Goal: Task Accomplishment & Management: Manage account settings

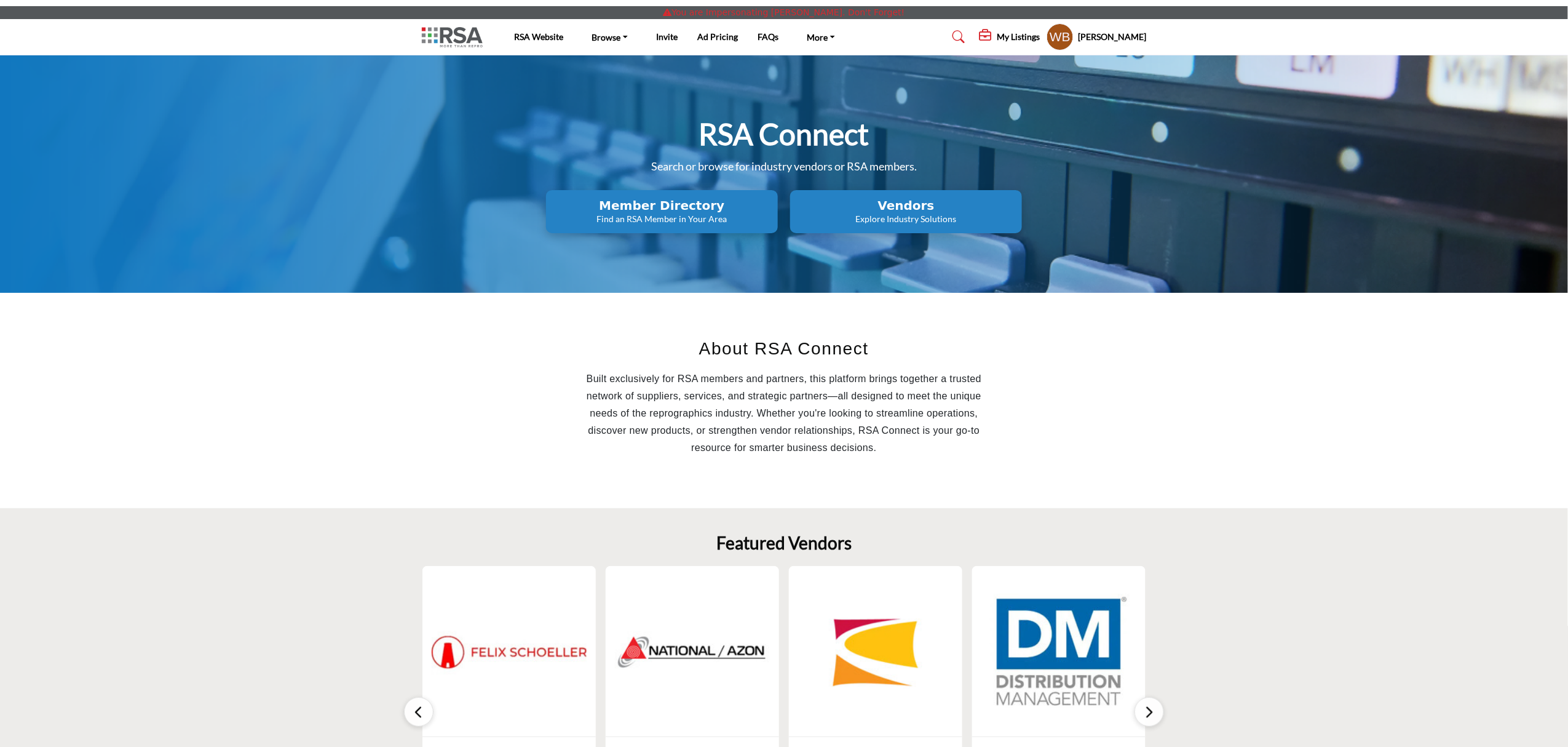
click at [1026, 36] on h5 "My Listings" at bounding box center [1019, 36] width 43 height 11
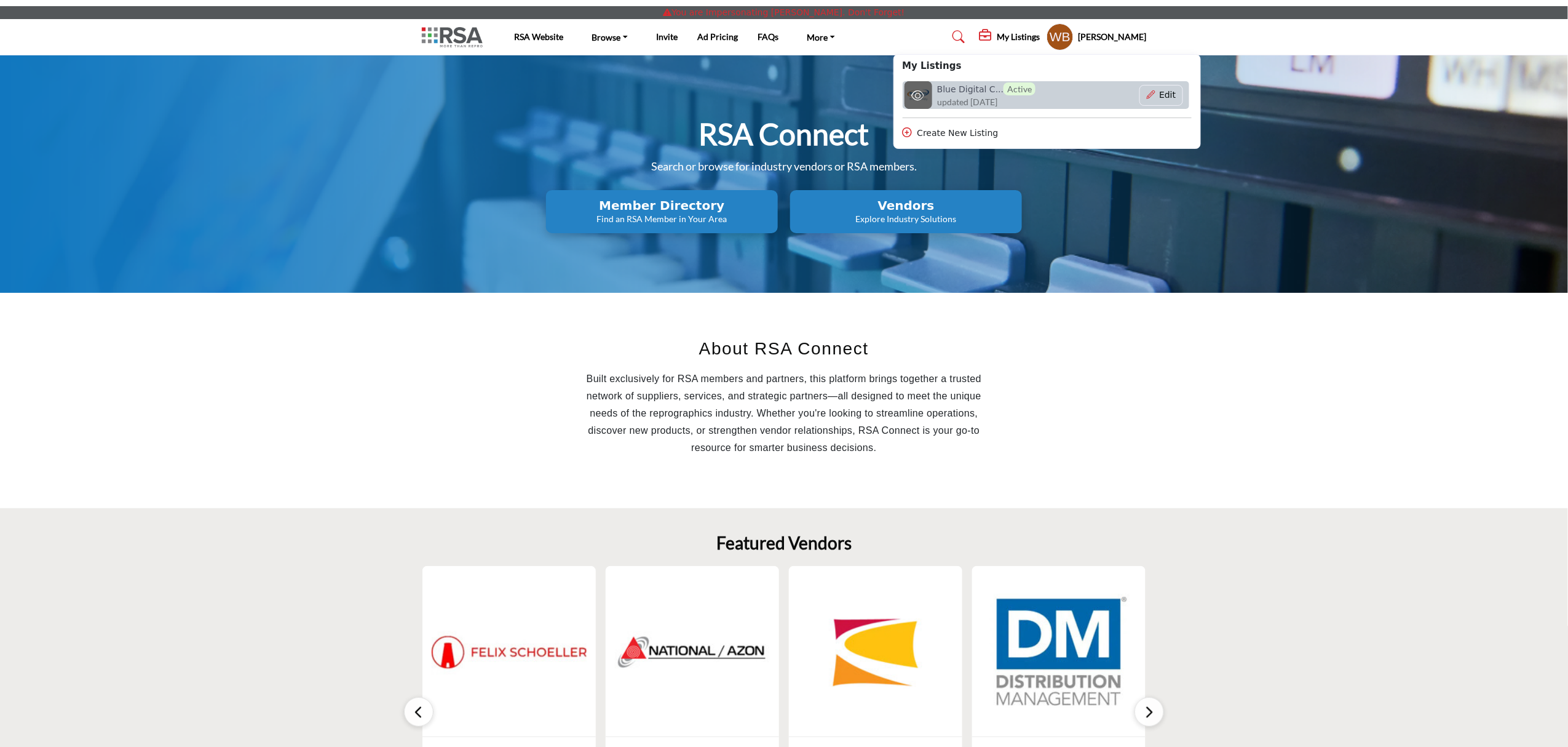
click at [997, 96] on span "updated [DATE]" at bounding box center [967, 102] width 60 height 13
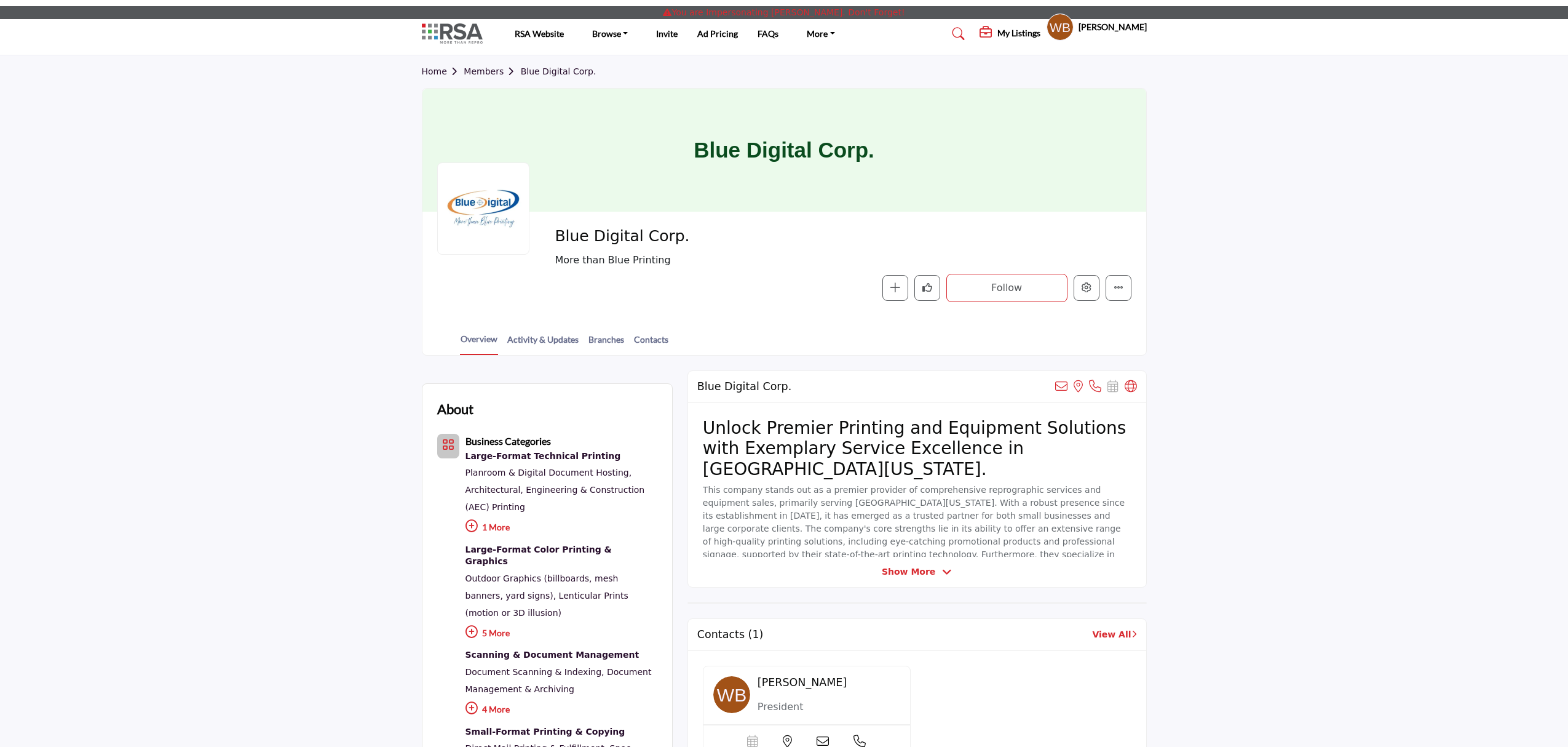
click at [1088, 290] on icon "Edit company" at bounding box center [1086, 288] width 10 height 10
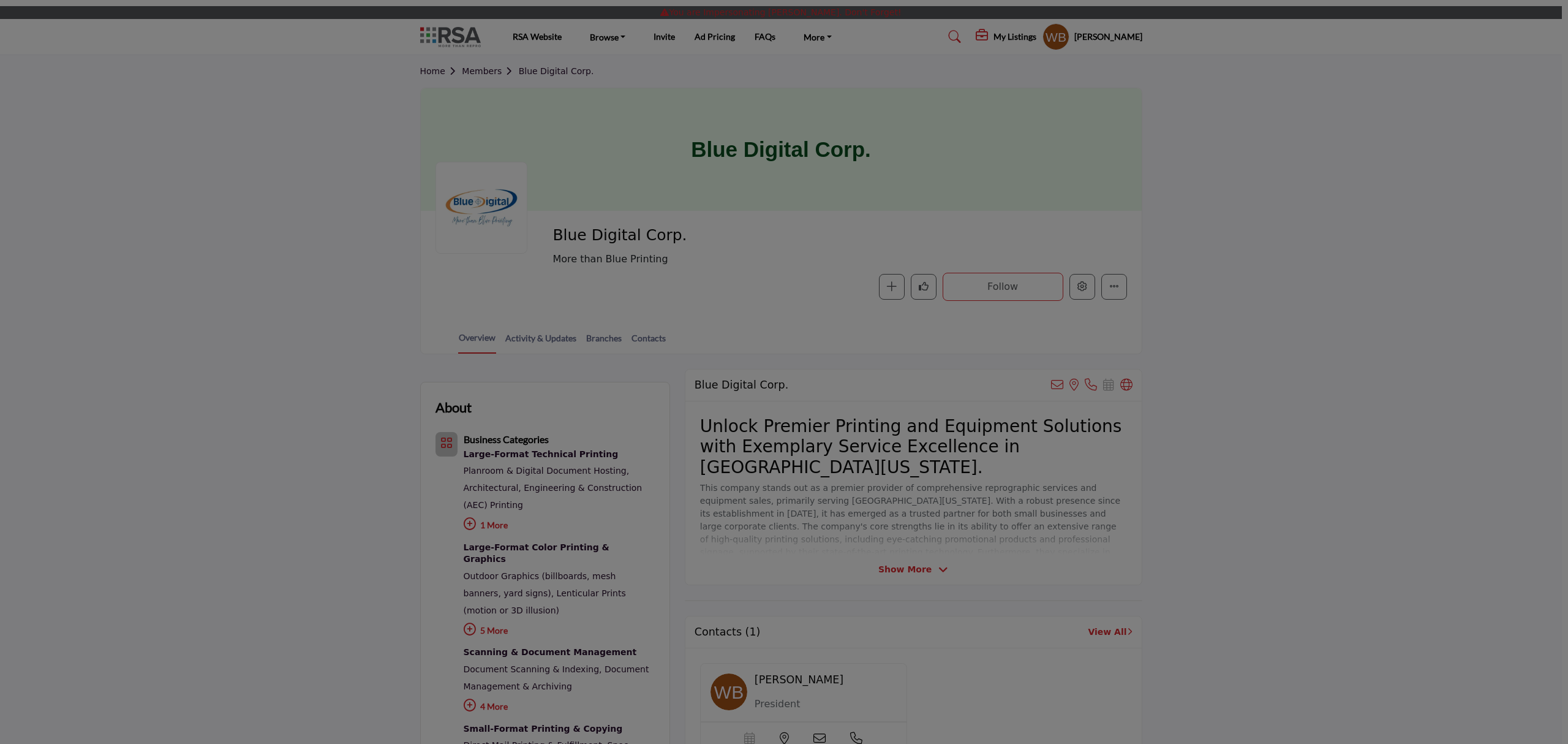
click at [1079, 286] on div at bounding box center [784, 372] width 1568 height 744
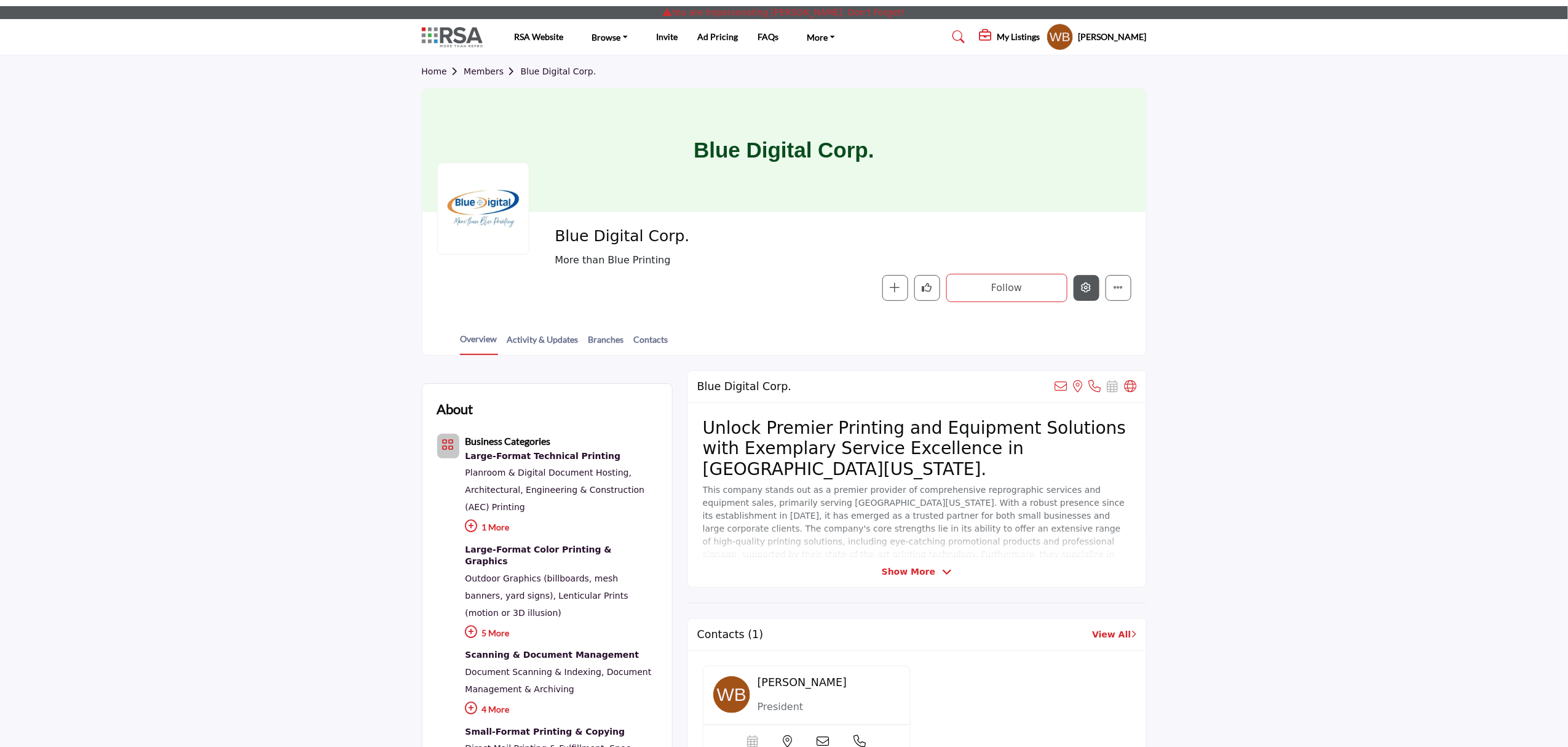
click at [1083, 288] on icon "Edit company" at bounding box center [1086, 288] width 10 height 10
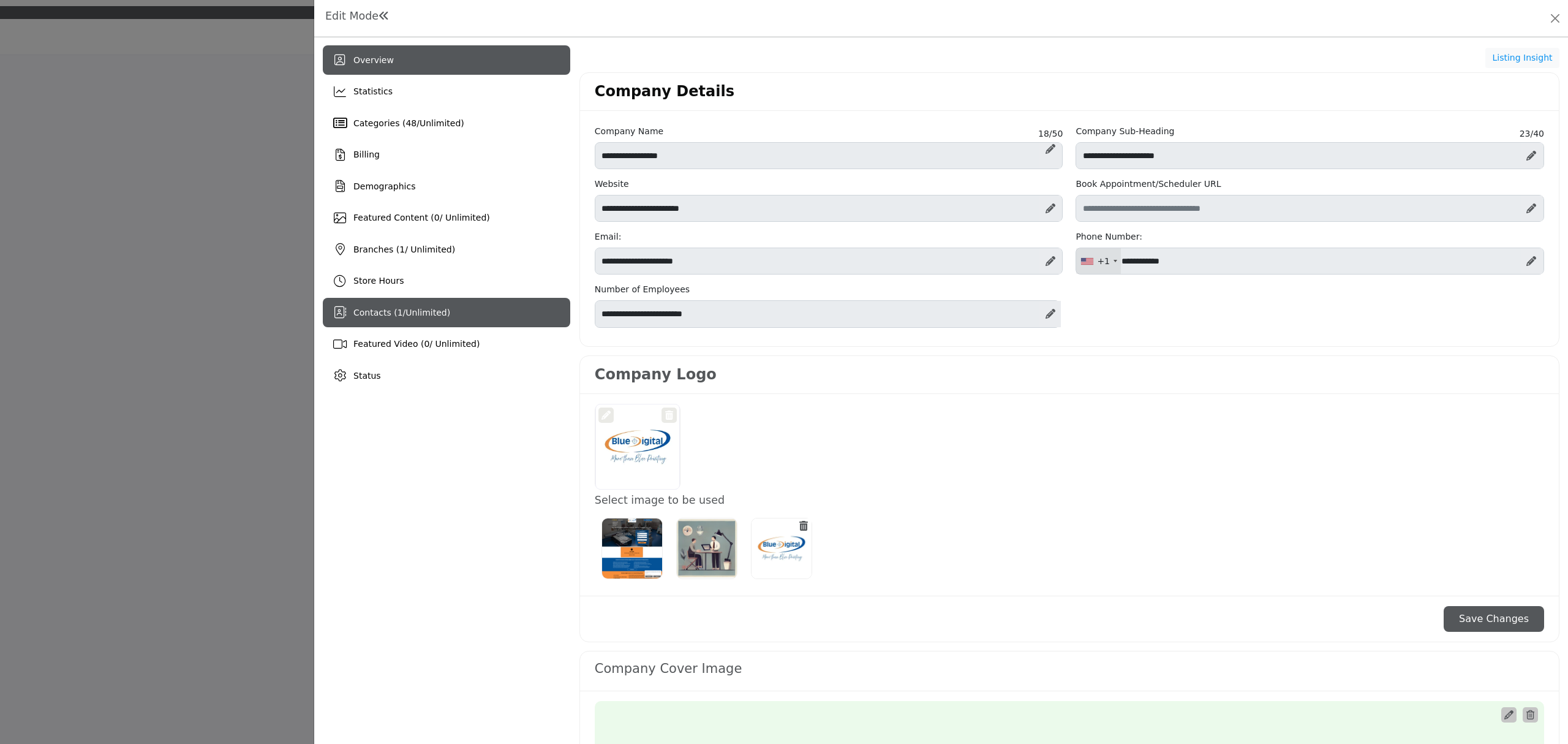
click at [437, 308] on span "Unlimited" at bounding box center [426, 313] width 41 height 10
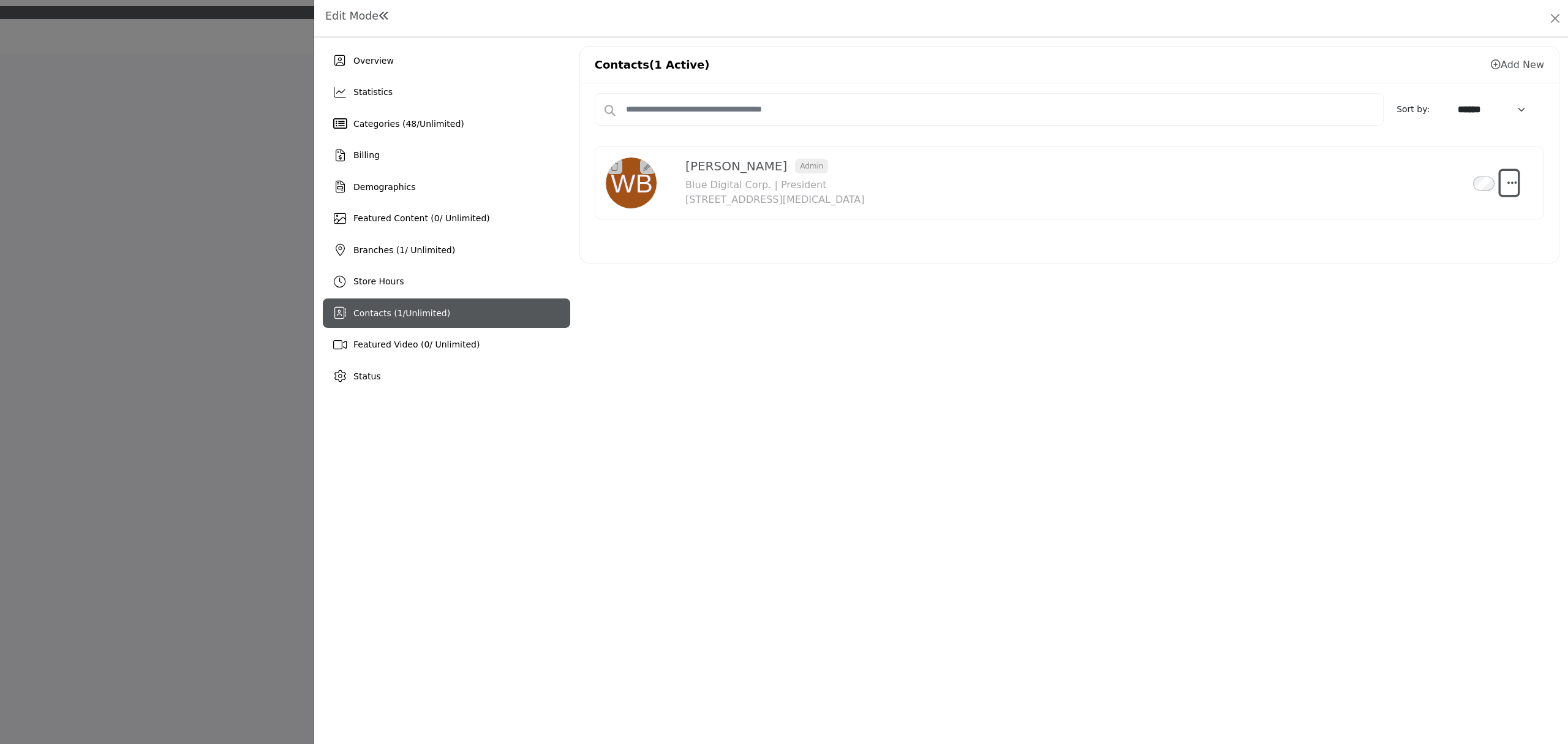
click at [1514, 188] on icon "Select Droddown options" at bounding box center [1513, 182] width 10 height 11
click at [1300, 435] on div "Overview Statistics Categories ( 48 / Unlimited ) Billing 0 1 1" at bounding box center [942, 390] width 1254 height 706
click at [1556, 18] on button "Close" at bounding box center [1555, 18] width 17 height 17
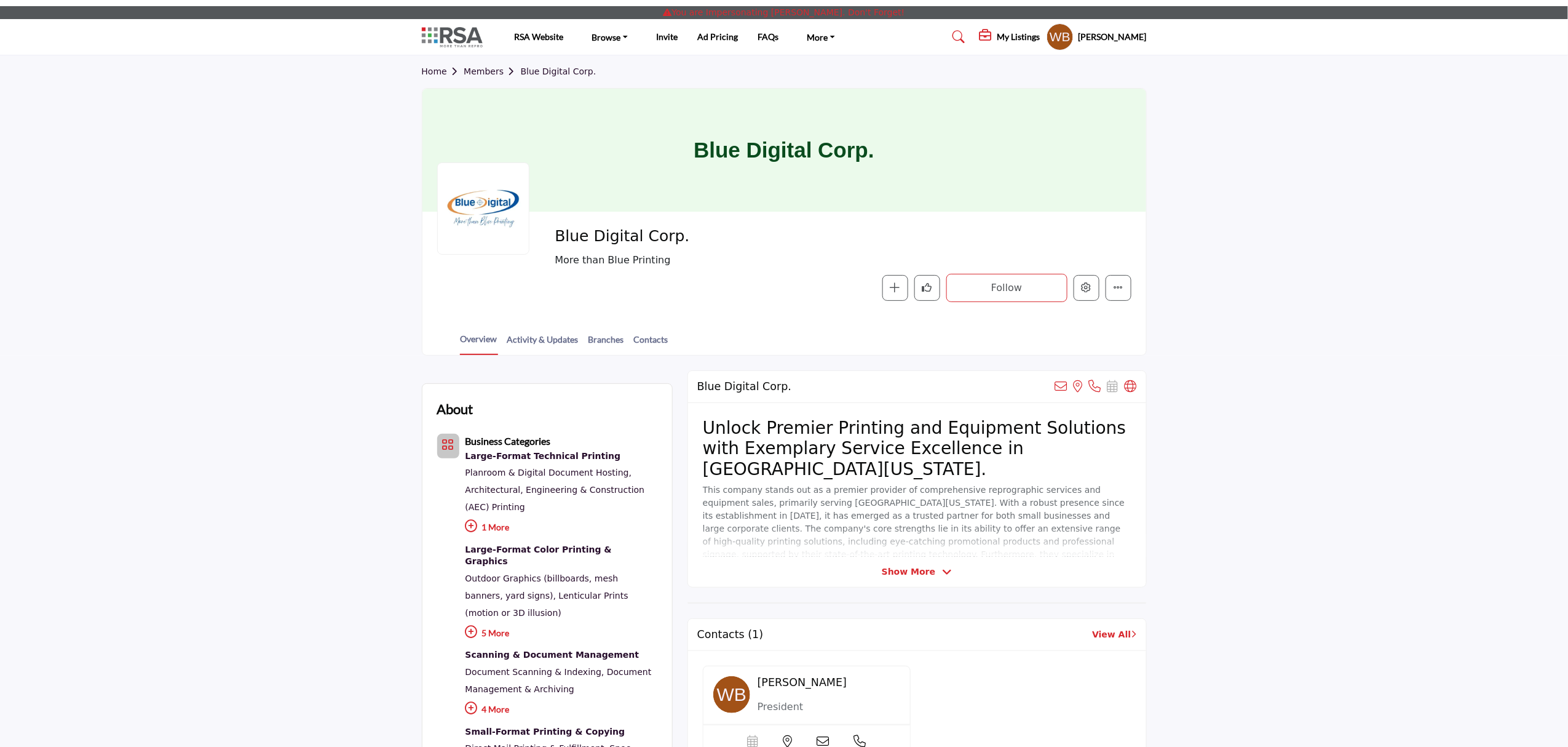
click at [1114, 38] on h5 "Wayne Barclay" at bounding box center [1113, 36] width 69 height 12
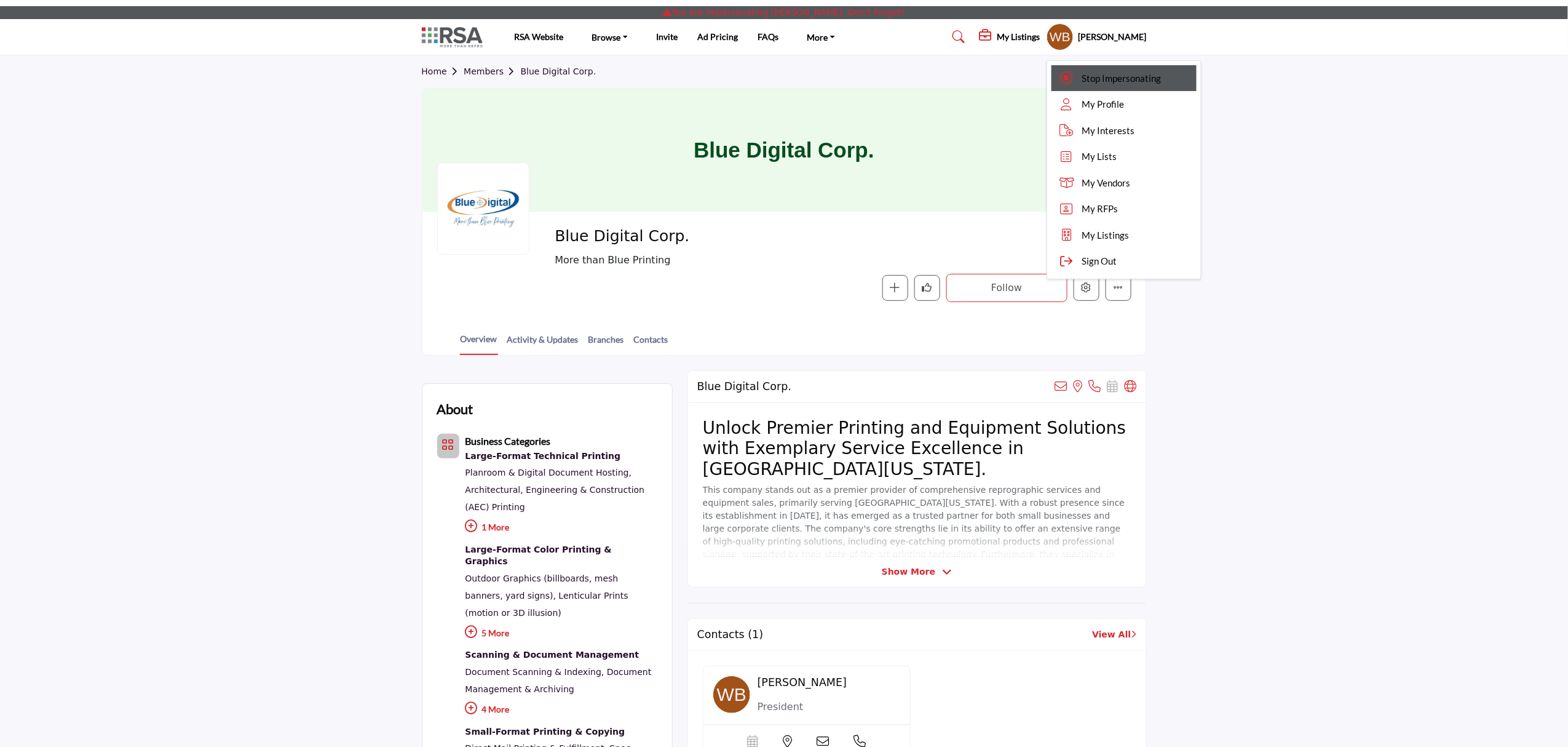
click at [1102, 85] on div "Stop Impersonating" at bounding box center [1124, 79] width 145 height 26
click at [1102, 85] on div "Home Members Blue Digital Corp." at bounding box center [785, 71] width 725 height 32
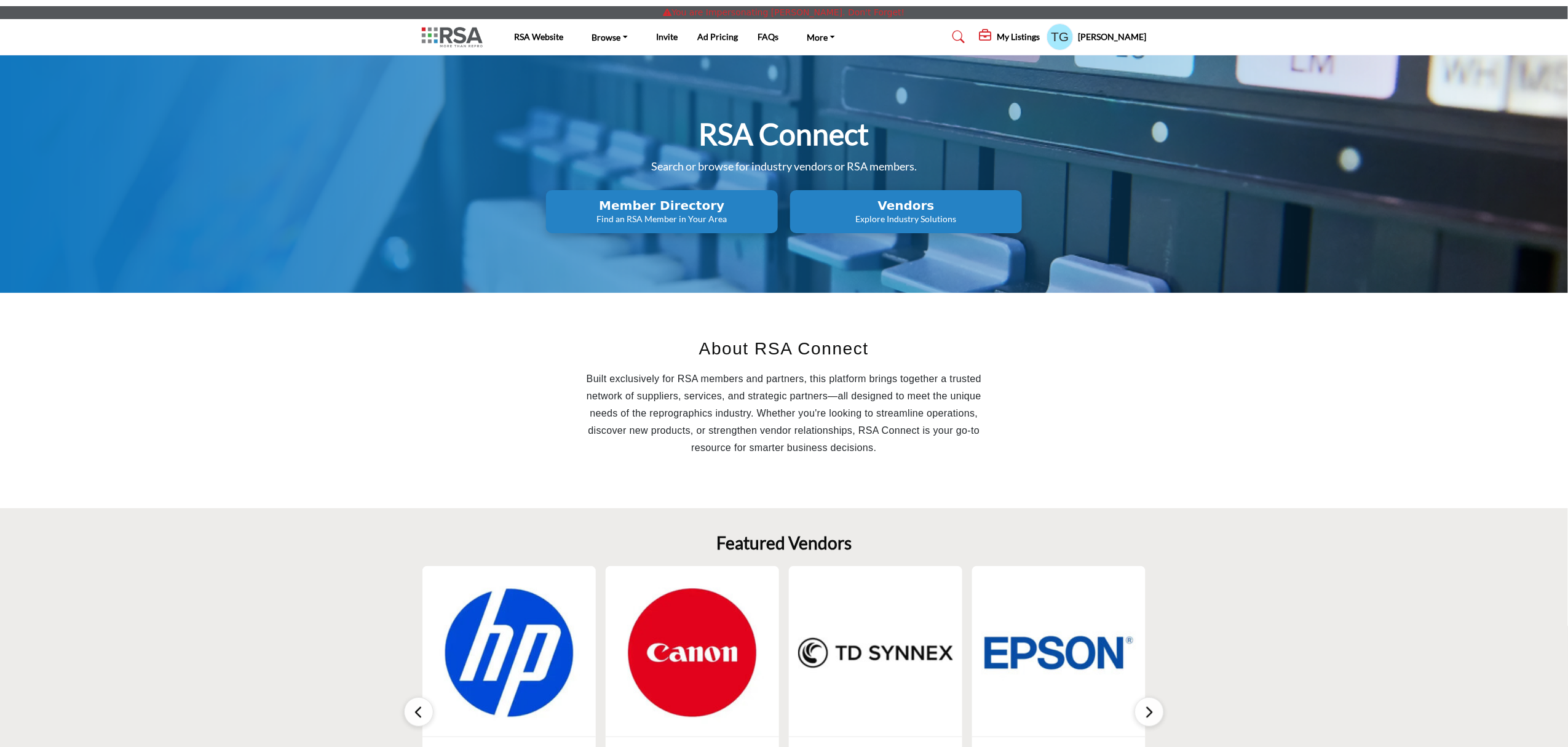
drag, startPoint x: 1260, startPoint y: 550, endPoint x: 1175, endPoint y: 445, distance: 135.1
click at [1260, 550] on section "Featured Vendors 3 Follow View More 4 Follow 1 1" at bounding box center [784, 681] width 1568 height 345
click at [1026, 36] on h5 "My Listings" at bounding box center [1019, 36] width 43 height 11
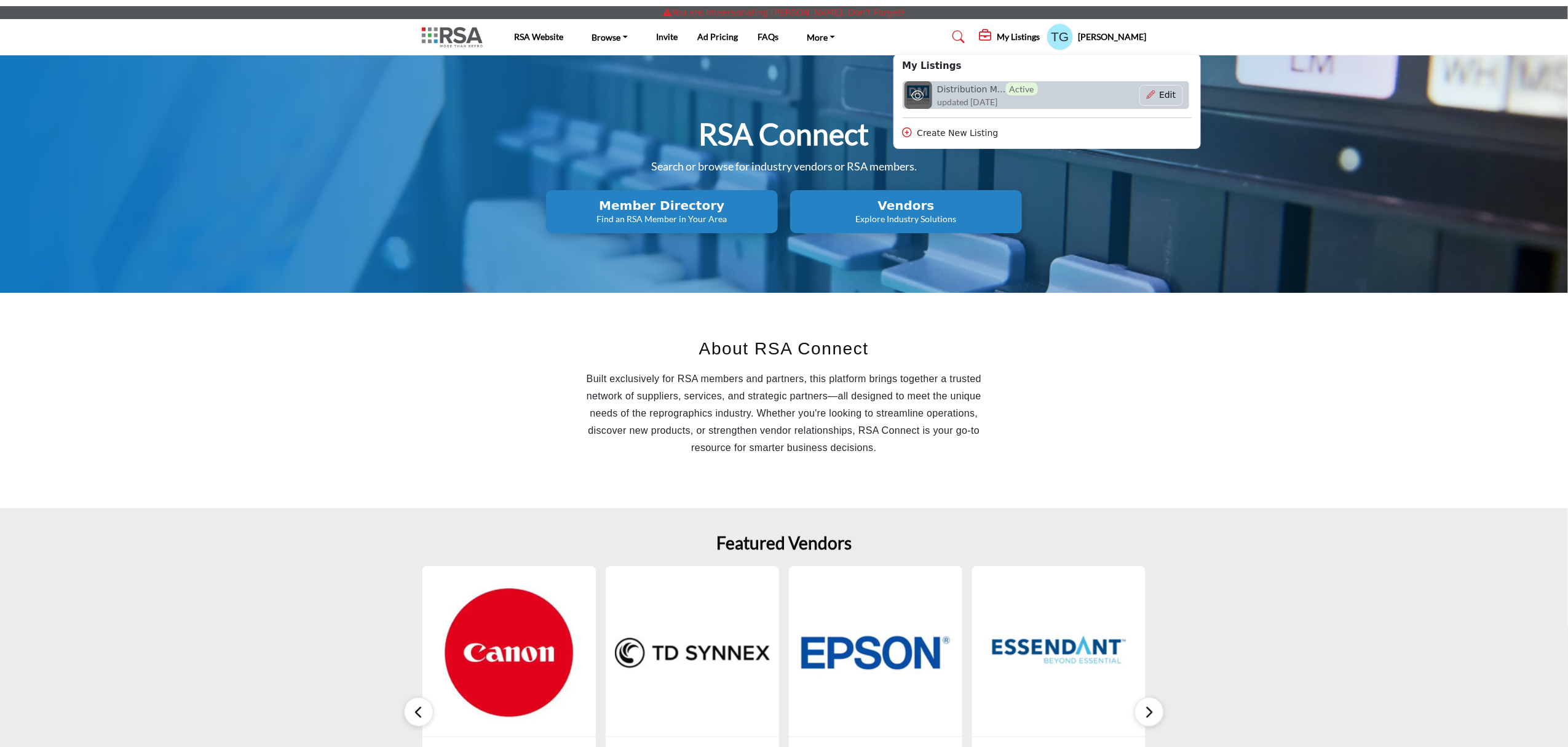
click at [997, 89] on h6 "Distribution M... Active" at bounding box center [987, 89] width 101 height 13
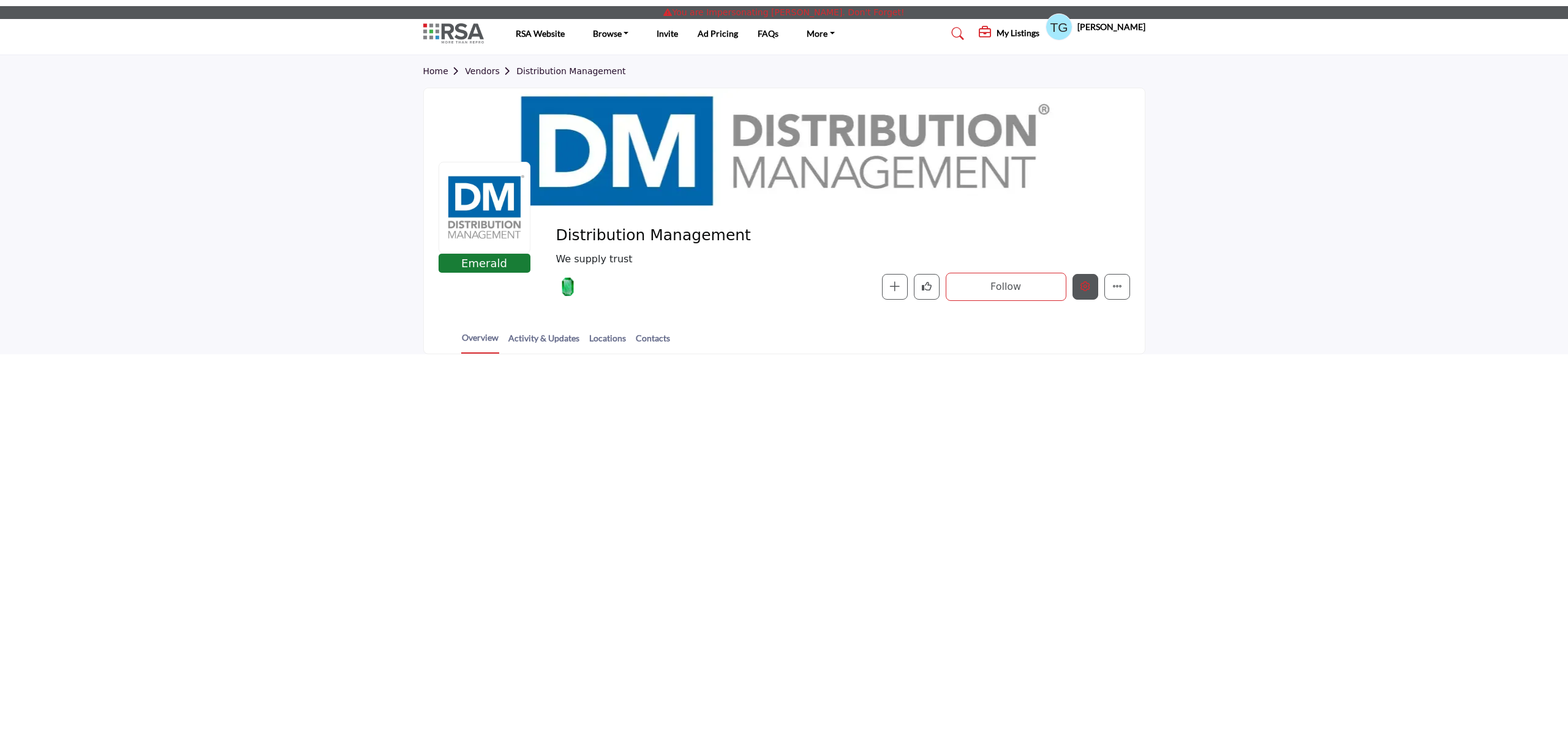
click at [1081, 282] on icon "Edit company" at bounding box center [1086, 286] width 10 height 10
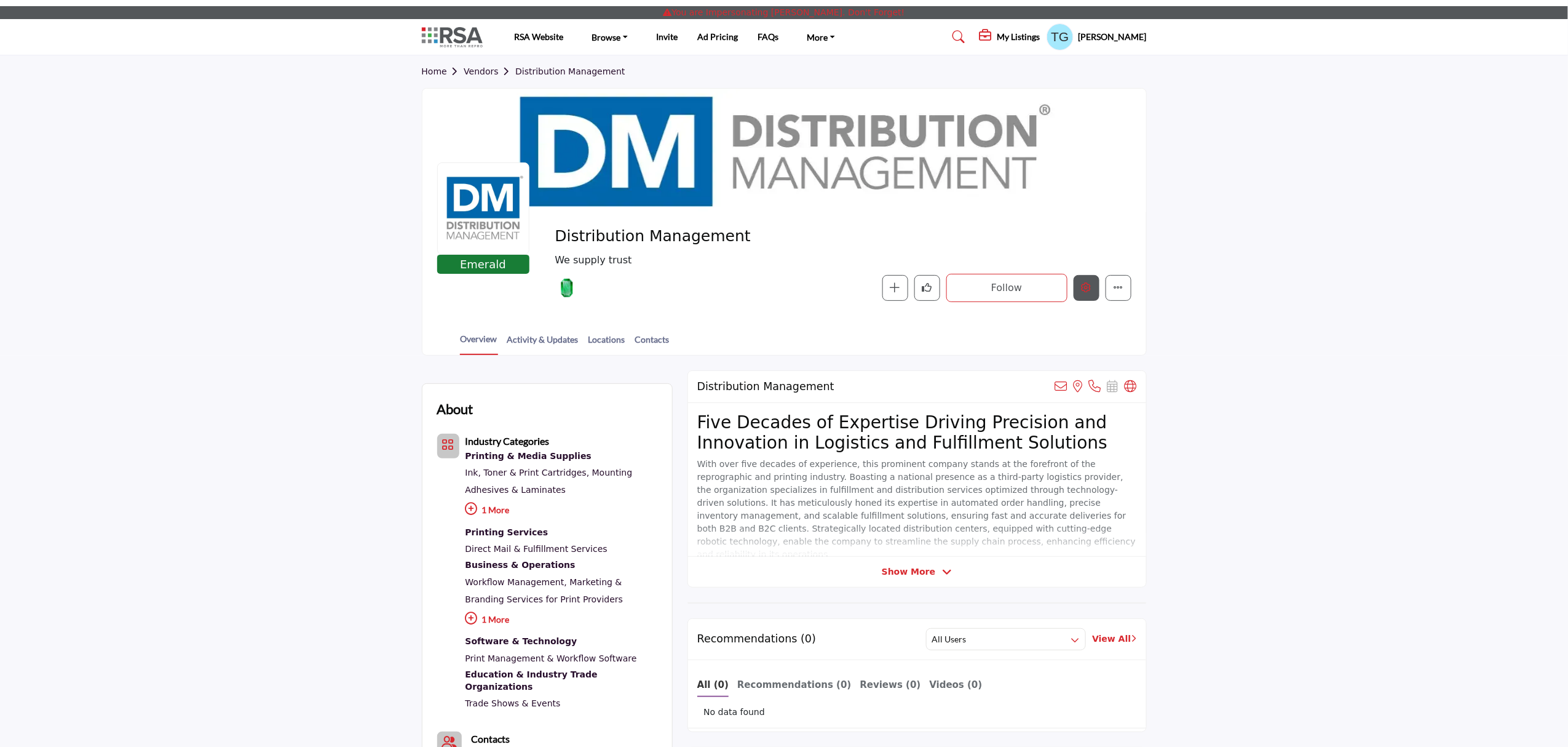
click at [1084, 283] on icon "Edit company" at bounding box center [1086, 288] width 10 height 10
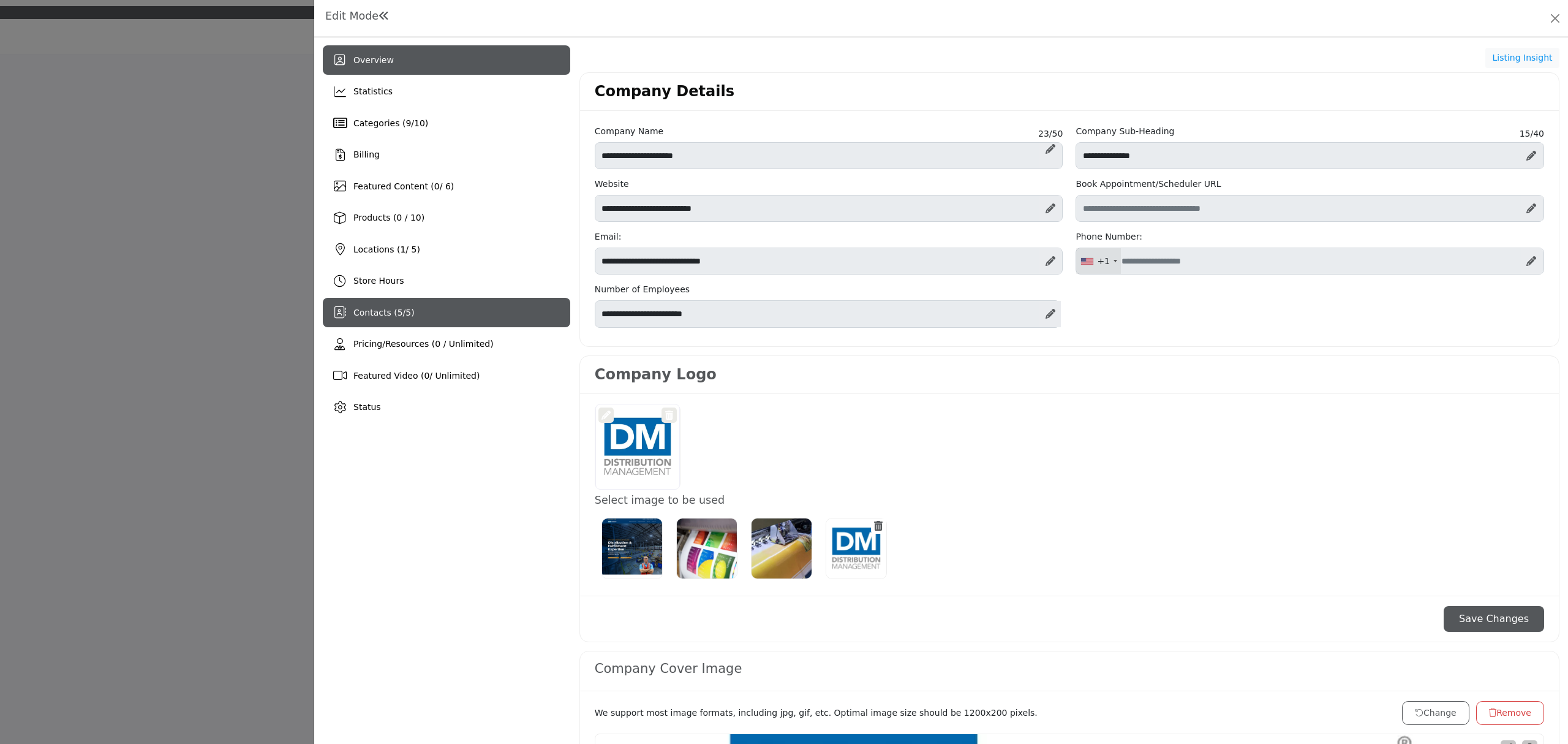
click at [452, 317] on div "Contacts ( 5 / 5 )" at bounding box center [446, 313] width 248 height 30
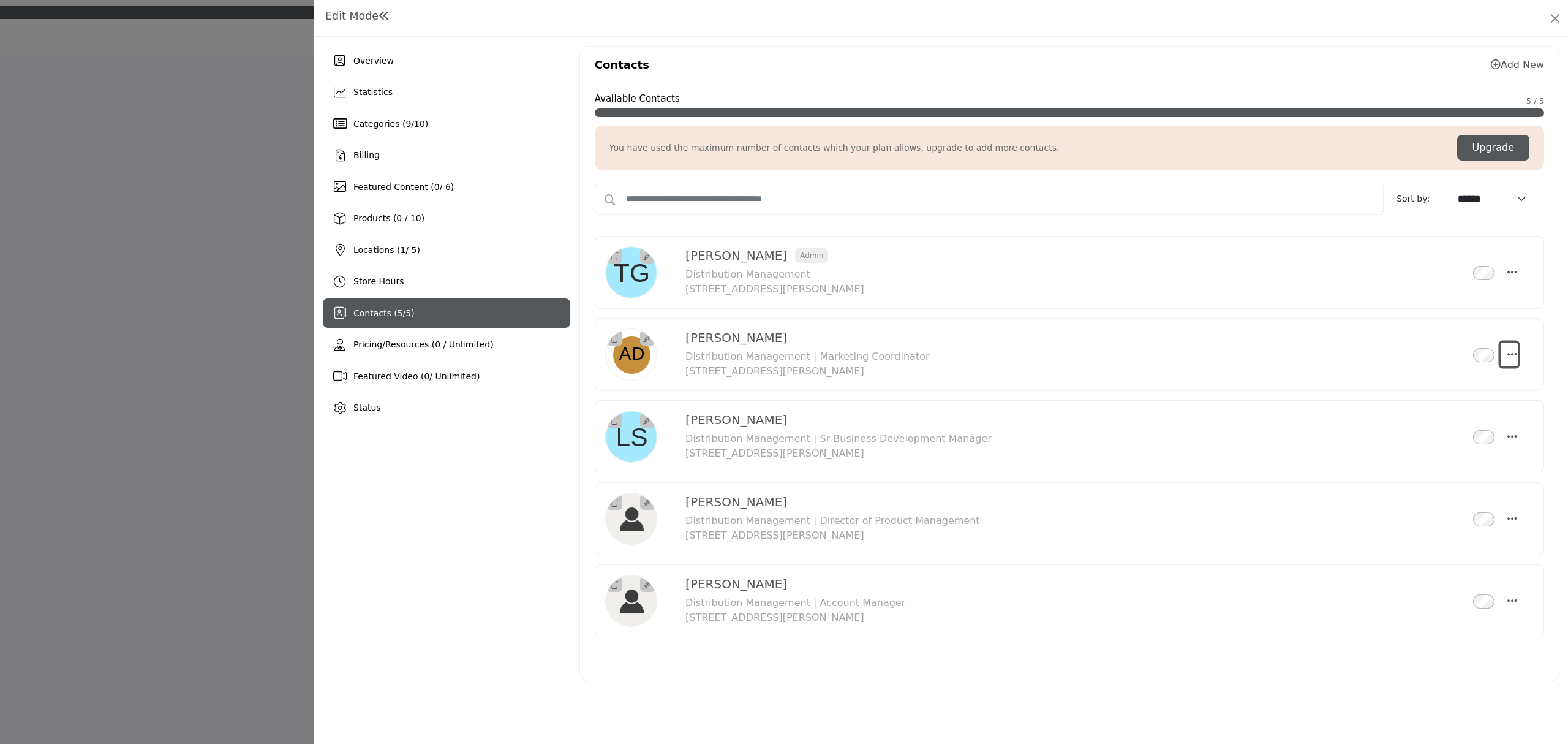
click at [1517, 356] on icon "Select Droddown options" at bounding box center [1513, 354] width 10 height 11
click at [1508, 517] on icon "Select Droddown options" at bounding box center [1513, 518] width 10 height 11
click at [1511, 442] on icon "Select Droddown options" at bounding box center [1513, 435] width 10 height 11
click at [1153, 717] on div "Overview Statistics Categories ( 9 / 10 ) Billing Featured Content ( 0 / 6) 1" at bounding box center [942, 390] width 1254 height 706
click at [1514, 353] on icon "Select Droddown options" at bounding box center [1513, 354] width 10 height 11
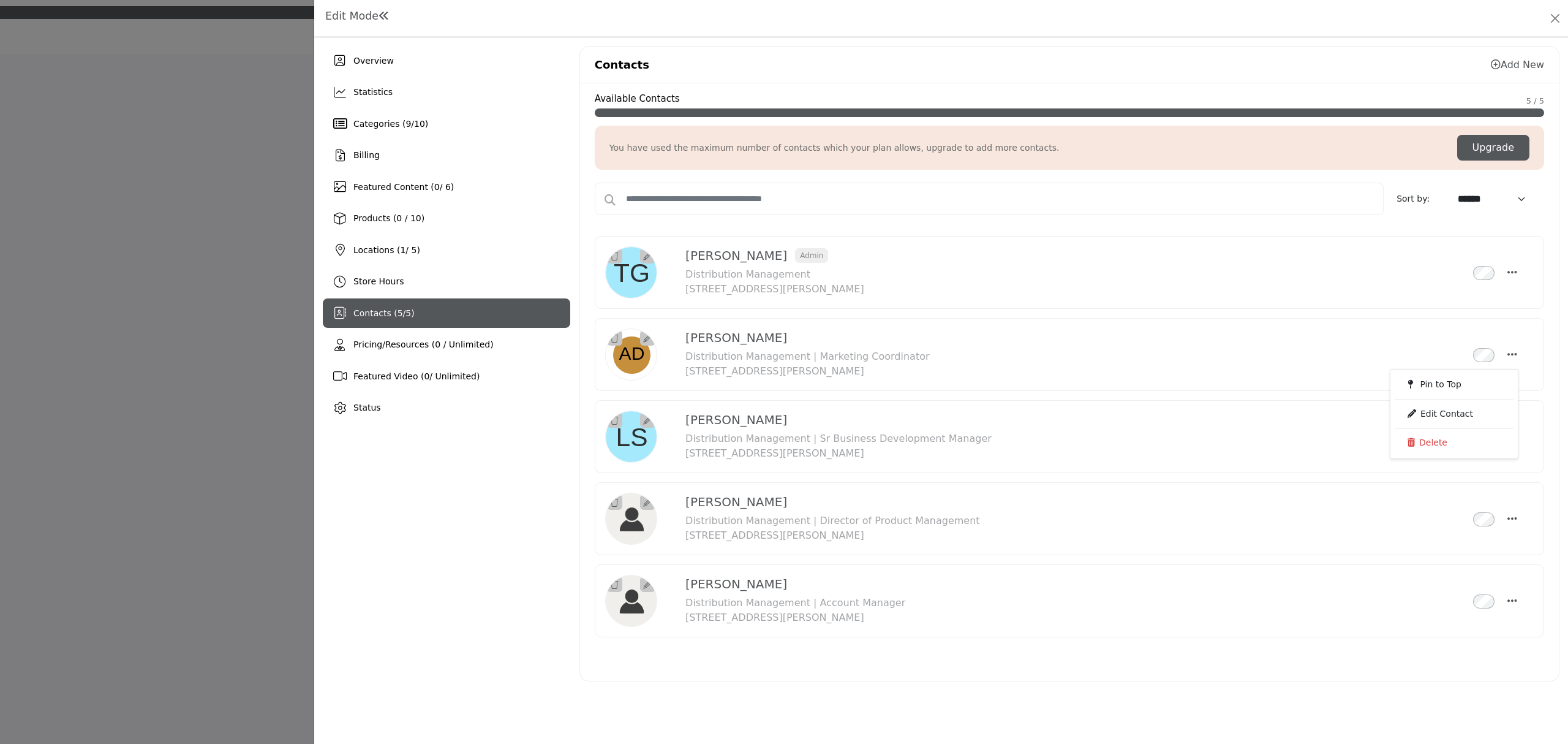
click at [1336, 653] on div "Ted Gruener Admin" at bounding box center [1070, 441] width 950 height 423
click at [1552, 25] on button "Close" at bounding box center [1555, 18] width 17 height 17
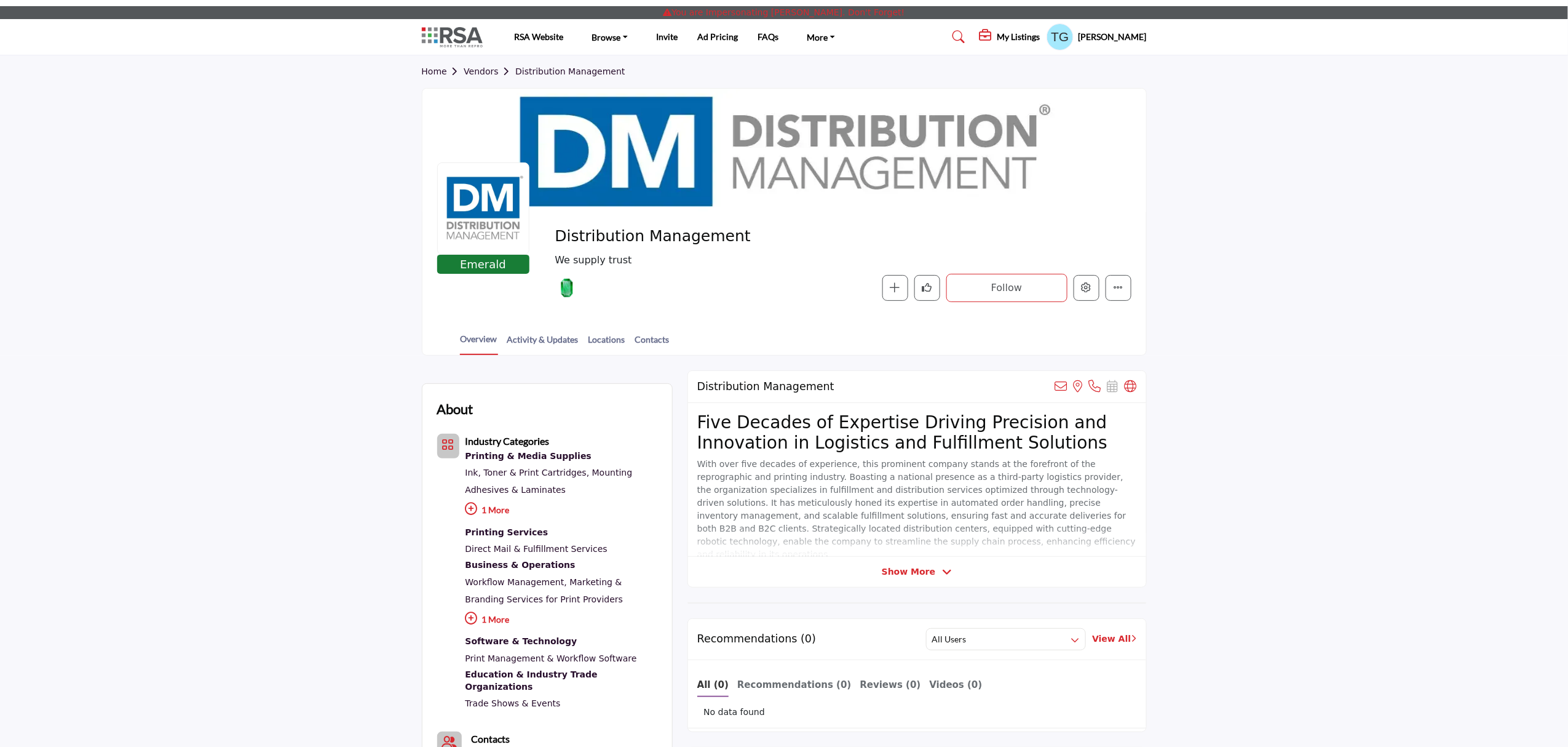
click at [1123, 40] on h5 "Ted Gruener" at bounding box center [1113, 36] width 69 height 12
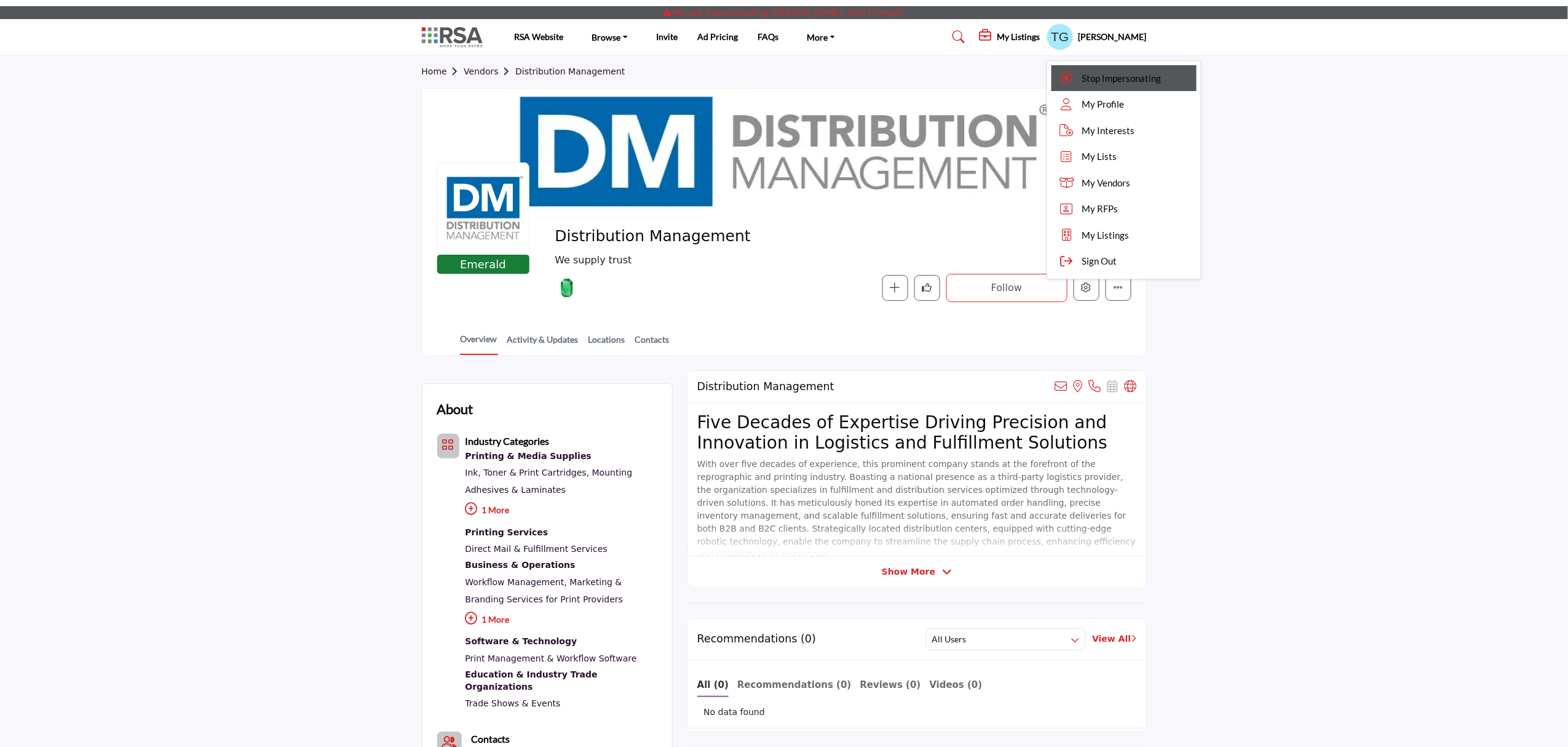
click at [1110, 73] on span "Stop Impersonating" at bounding box center [1122, 78] width 79 height 14
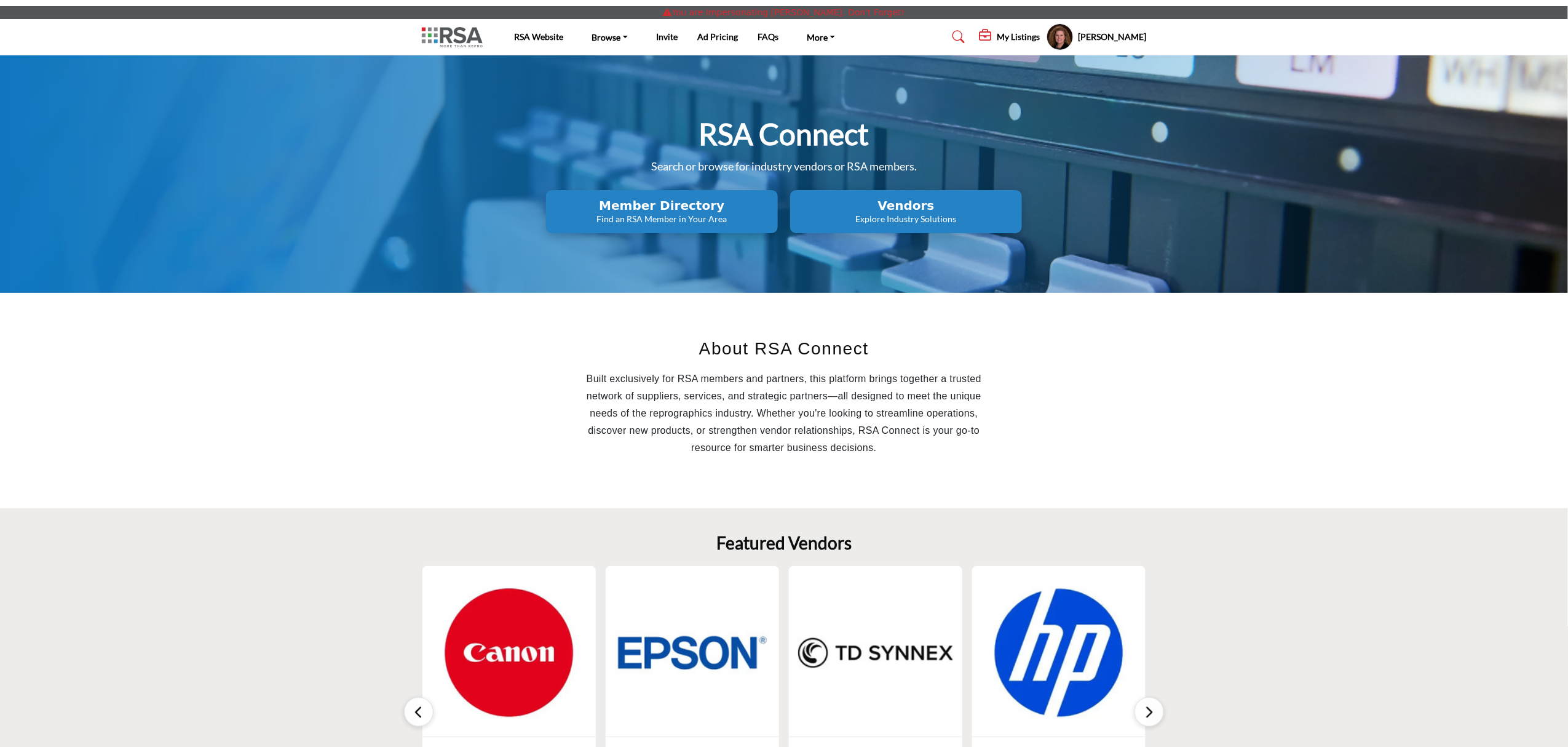
click at [869, 214] on p "Explore Industry Solutions" at bounding box center [906, 219] width 225 height 12
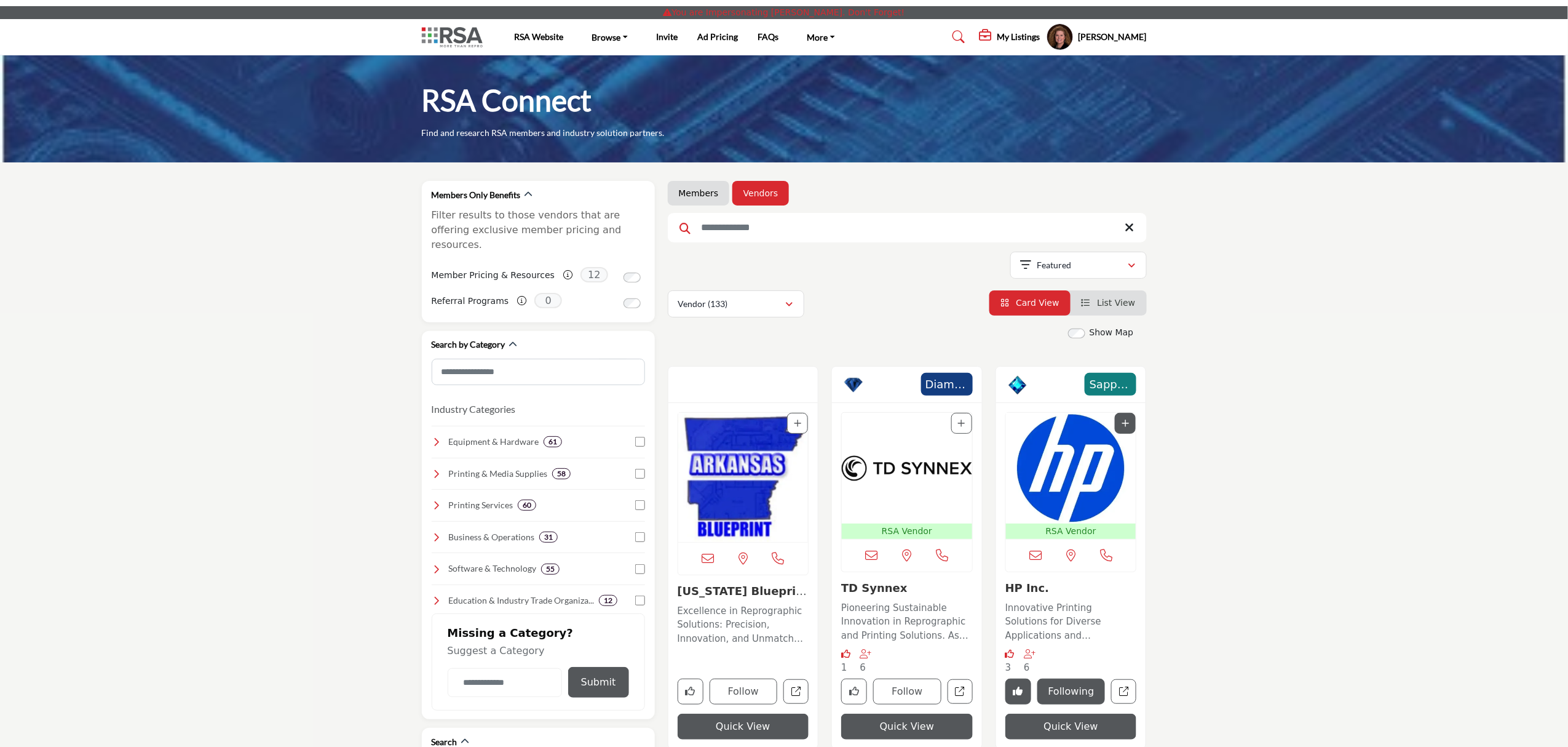
click at [829, 231] on input "Search Keyword" at bounding box center [907, 228] width 479 height 30
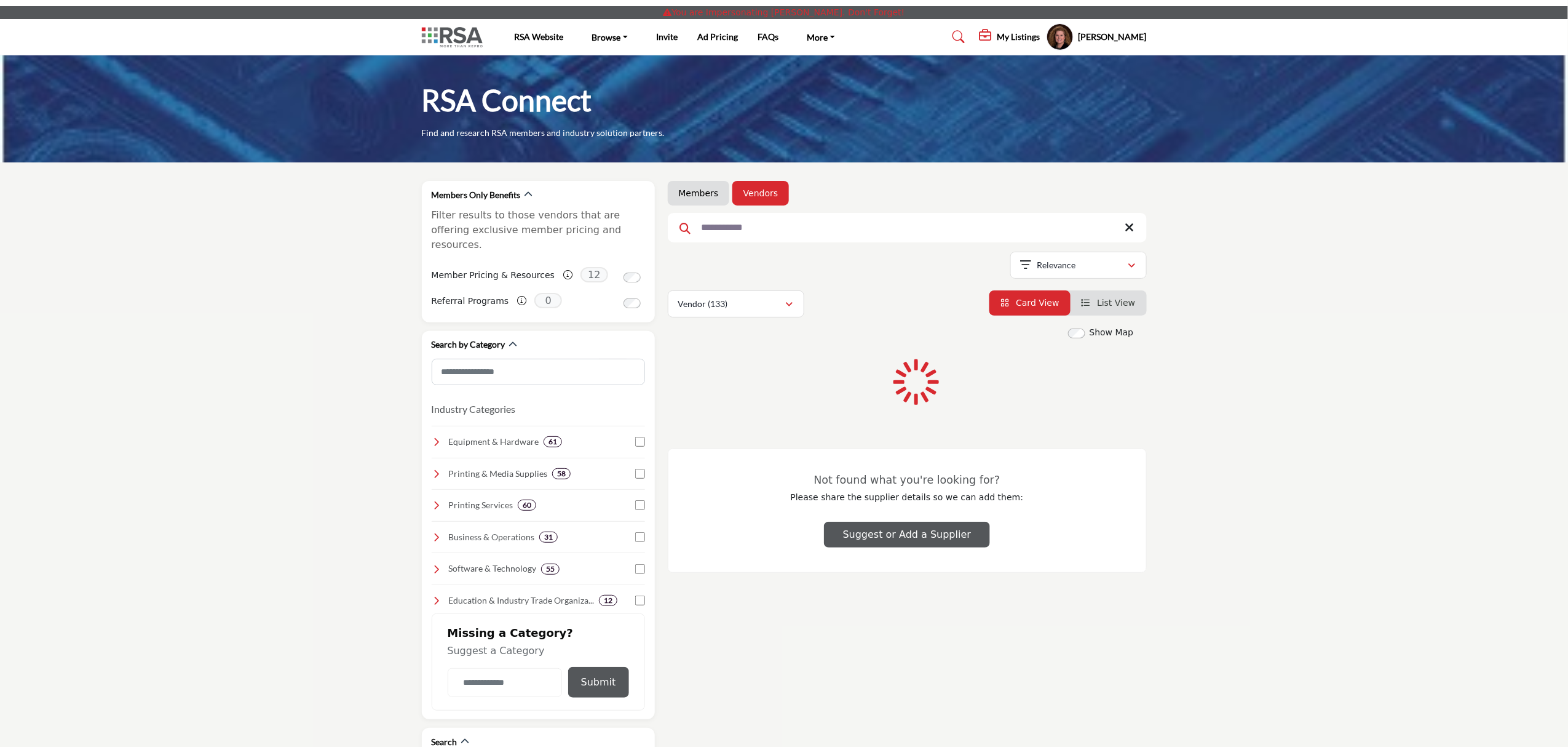
type input "**********"
drag, startPoint x: 828, startPoint y: 231, endPoint x: 718, endPoint y: 489, distance: 280.5
click at [718, 489] on div "Not found what you're looking for? Please share the supplier details so we can …" at bounding box center [907, 488] width 429 height 30
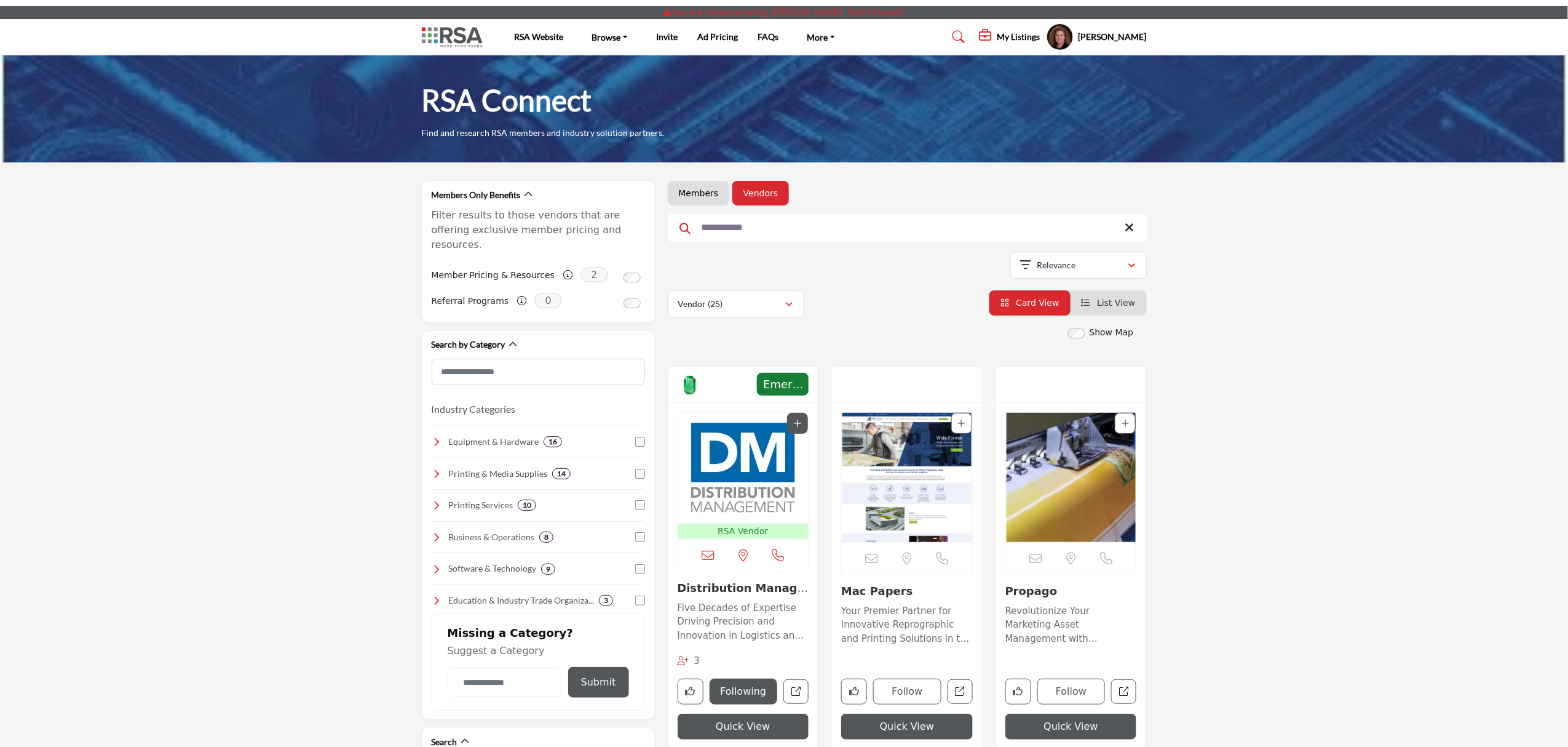
click at [718, 489] on img "Open Listing in new tab" at bounding box center [744, 468] width 131 height 111
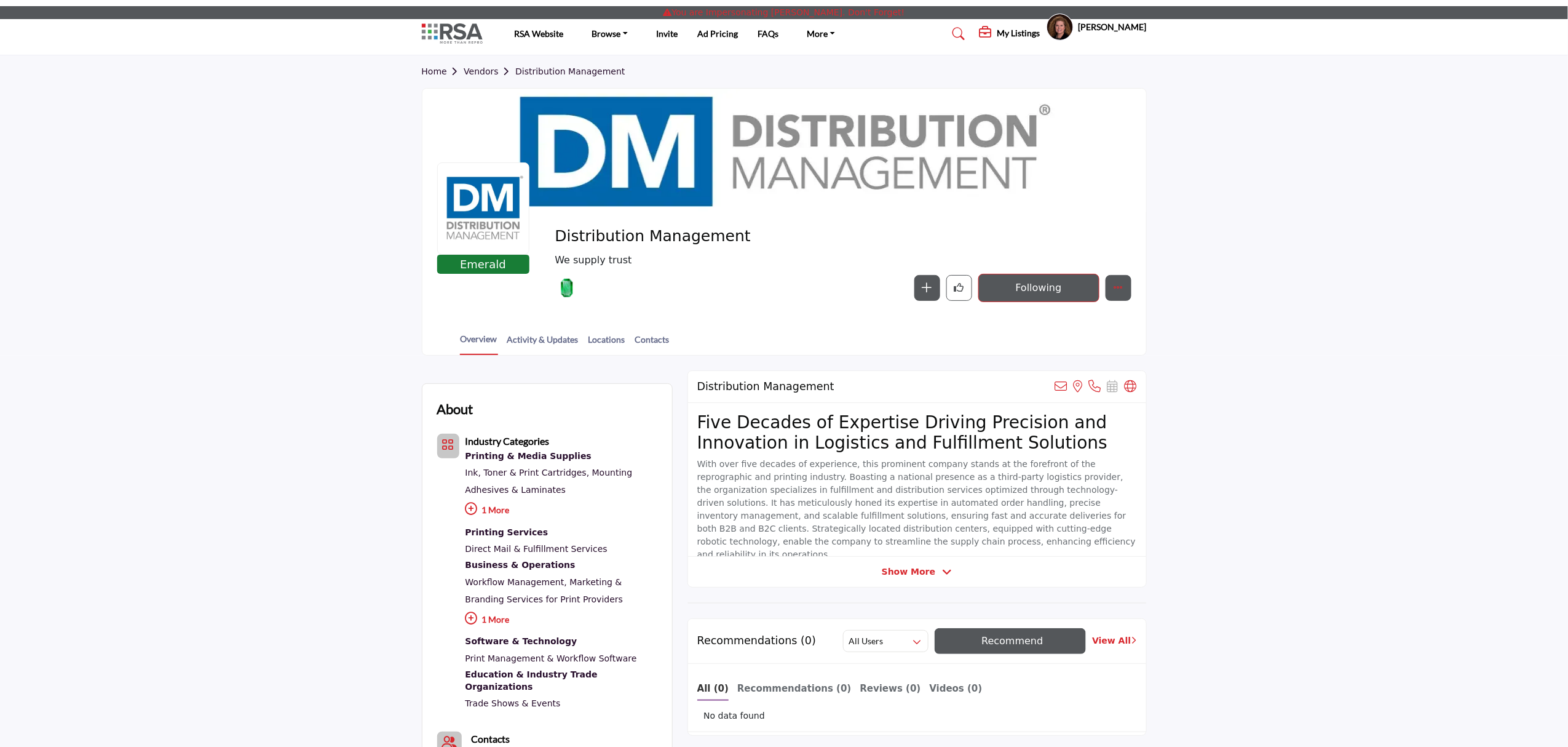
click at [0, 0] on div at bounding box center [0, 0] width 0 height 0
click at [1117, 291] on icon "More details" at bounding box center [1119, 288] width 10 height 10
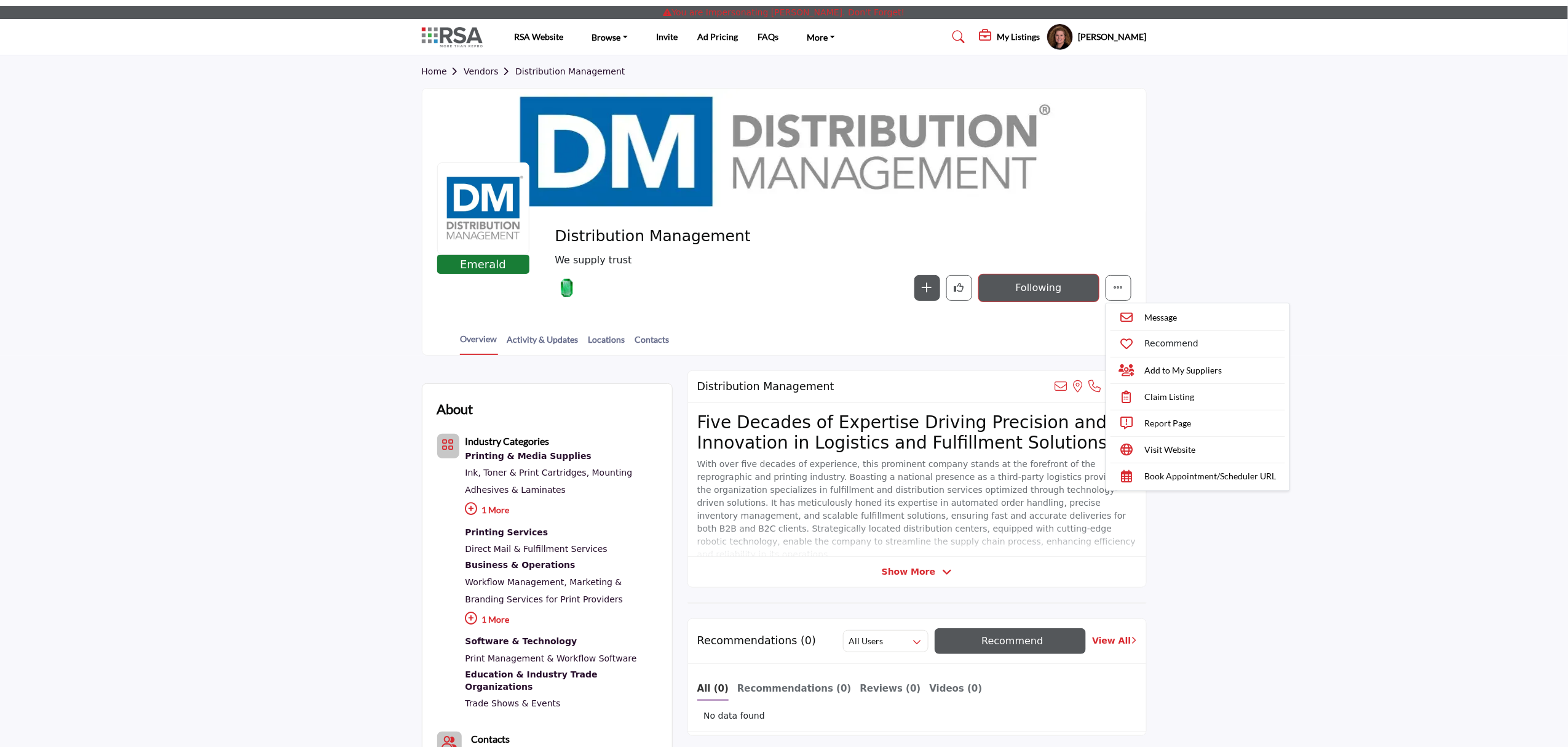
click at [1245, 232] on section "Home Vendors Distribution Management Emerald Emerald Sponsor" at bounding box center [784, 205] width 1568 height 300
click at [997, 37] on h5 "My Listings" at bounding box center [1019, 36] width 43 height 11
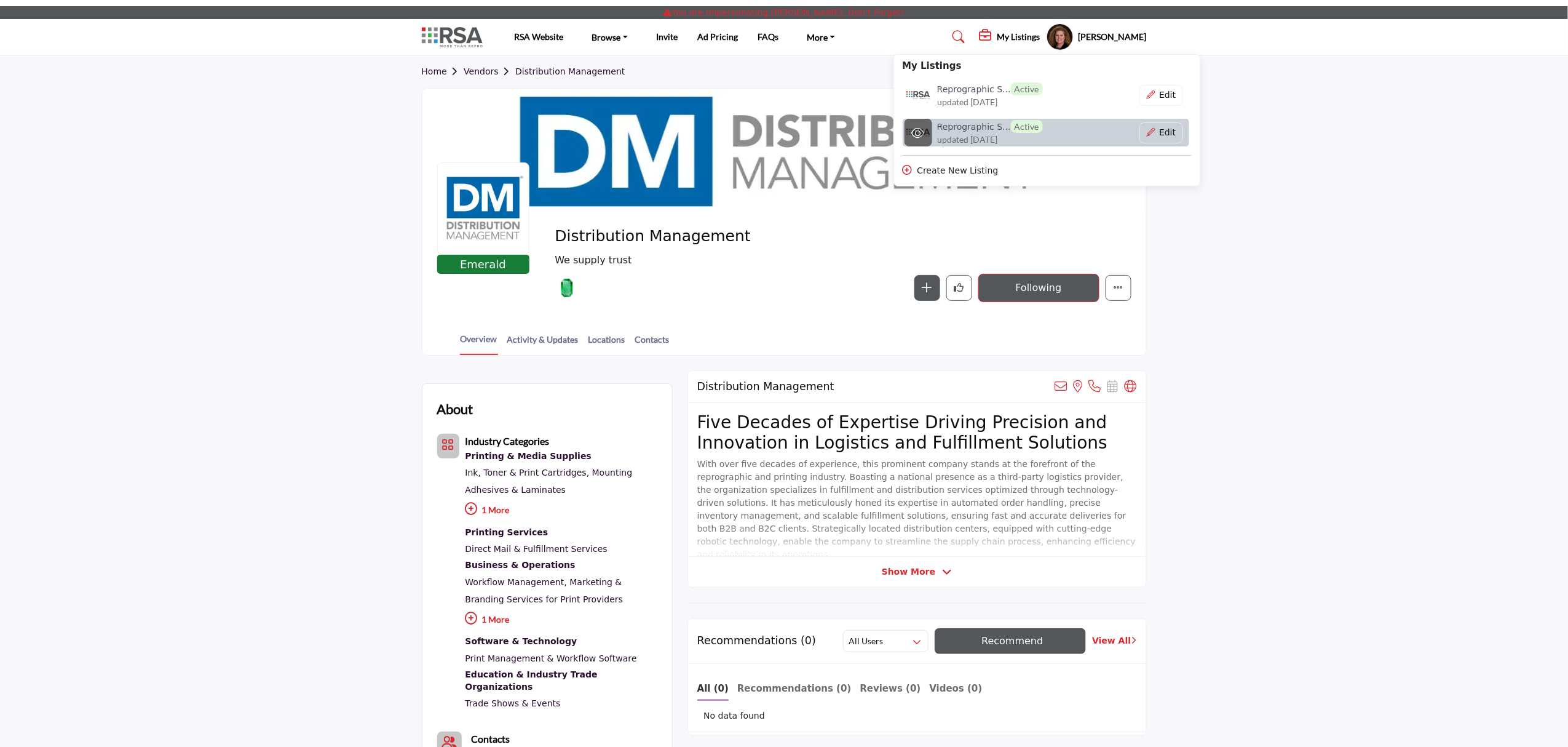
click at [971, 134] on span "updated [DATE]" at bounding box center [967, 140] width 60 height 13
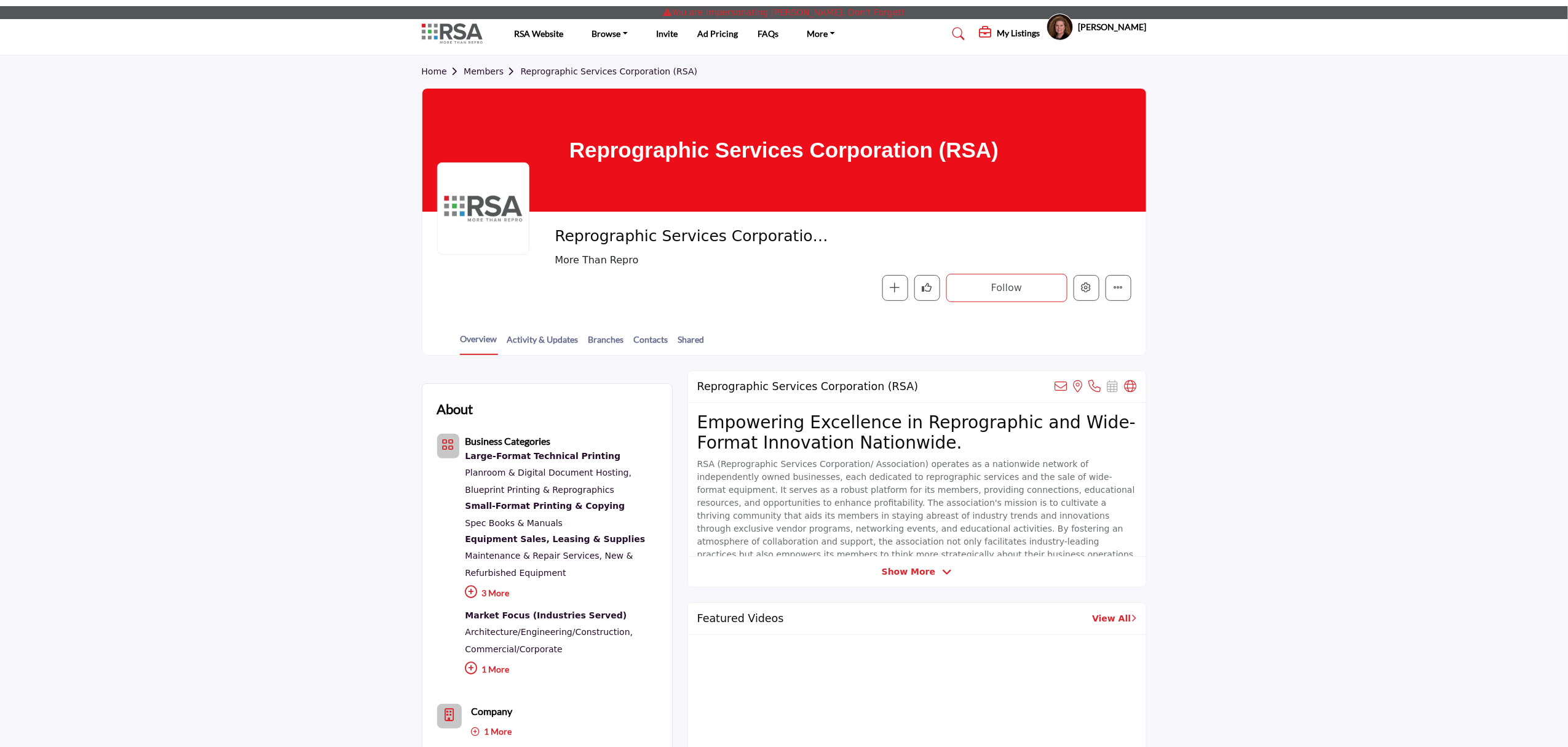
click at [0, 0] on div at bounding box center [0, 0] width 0 height 0
click at [1076, 294] on button "Edit company" at bounding box center [1086, 288] width 26 height 26
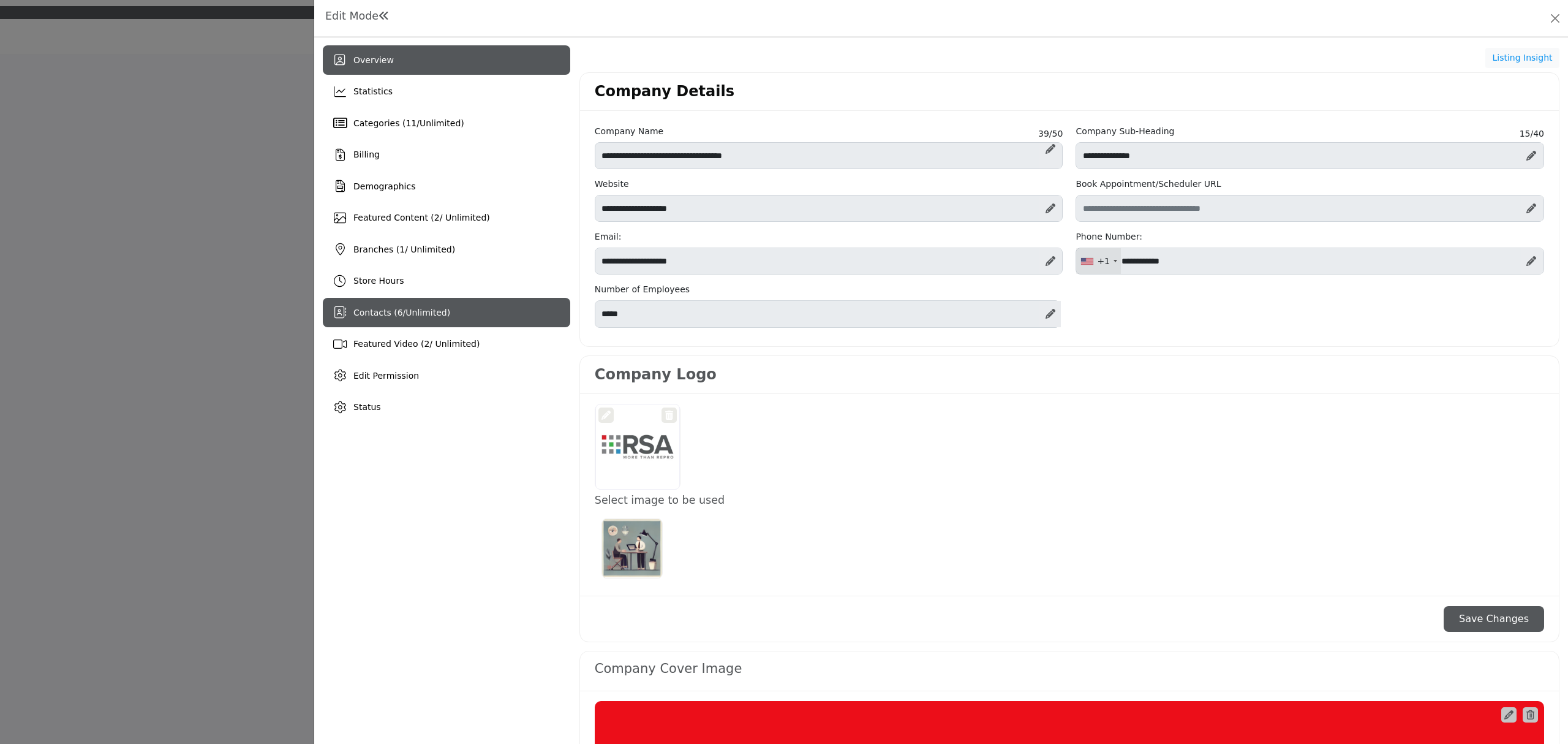
click at [426, 317] on span "Unlimited" at bounding box center [426, 313] width 41 height 10
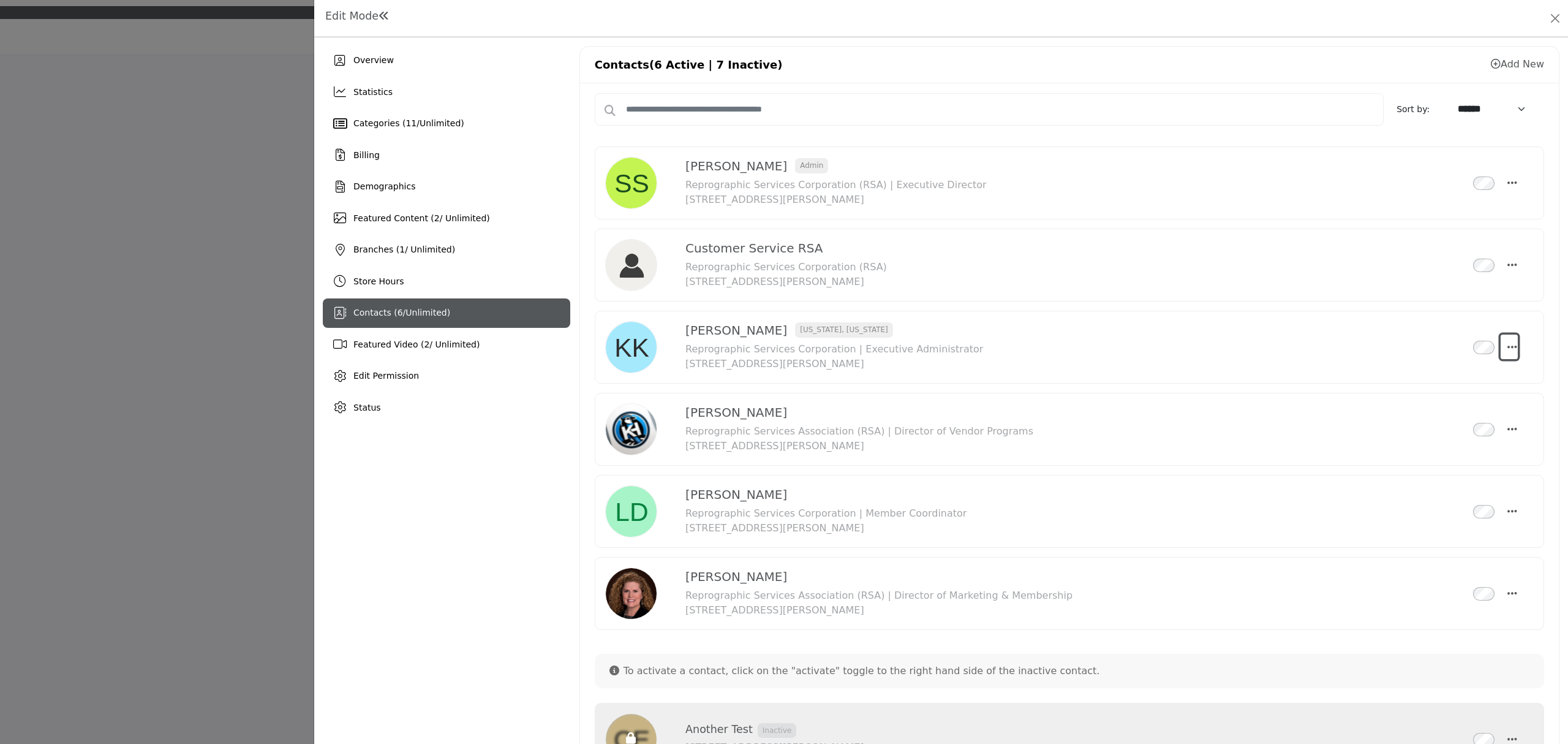
click at [1508, 351] on icon "Select Droddown options" at bounding box center [1513, 346] width 10 height 11
click at [1508, 179] on icon "Select Droddown options" at bounding box center [1513, 182] width 10 height 11
click at [1512, 260] on ul "Edit Contact To have this field edited, contact RSA staff at marybetha@rsaorg.c…" at bounding box center [1454, 228] width 128 height 63
click at [1512, 266] on button "Select Droddown options" at bounding box center [1510, 265] width 18 height 25
click at [1552, 378] on div "Available Contacts 6 Active | 7 Inactive Sort by: ****** ****** ********* We co…" at bounding box center [1069, 691] width 979 height 1216
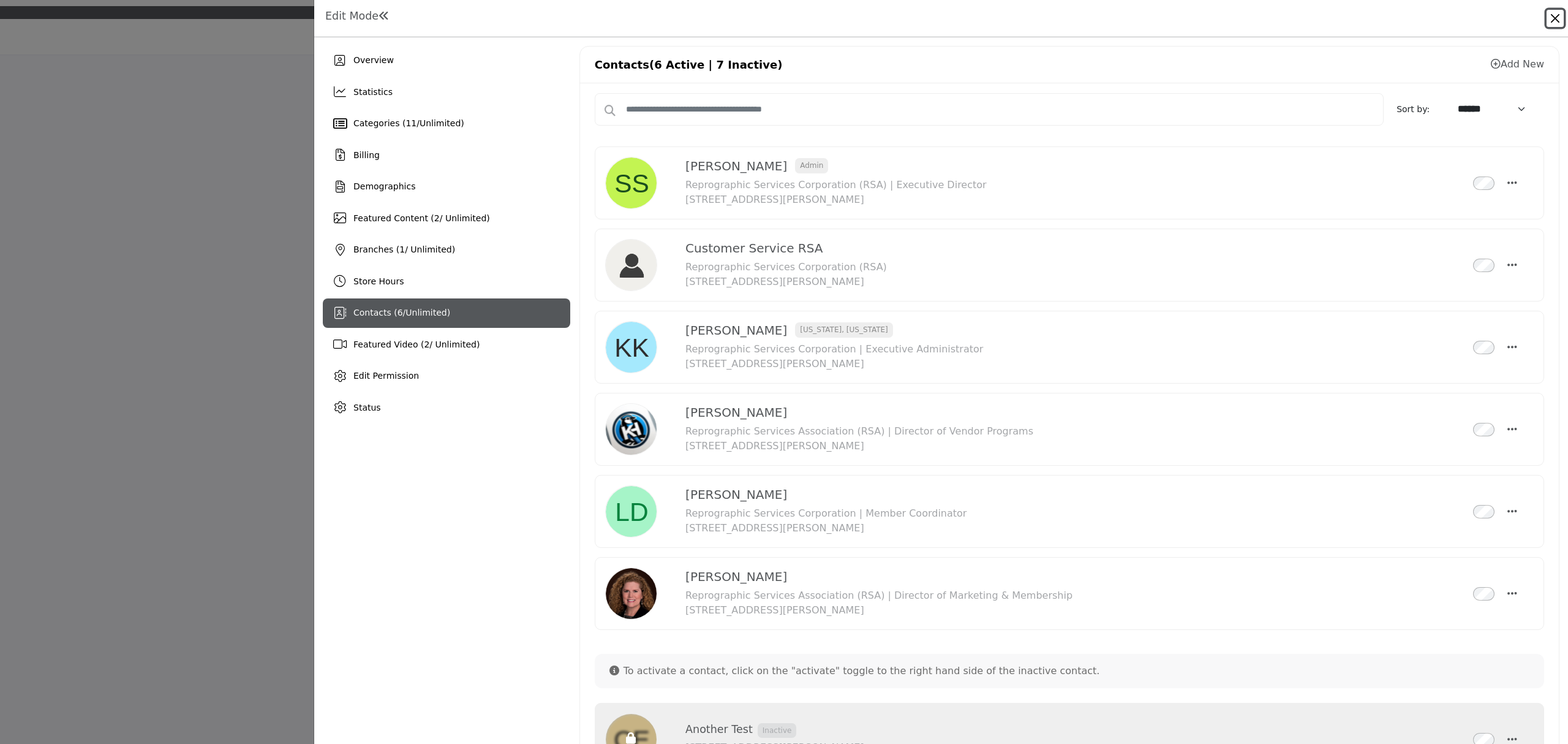
click at [1552, 16] on button "Close" at bounding box center [1555, 18] width 17 height 17
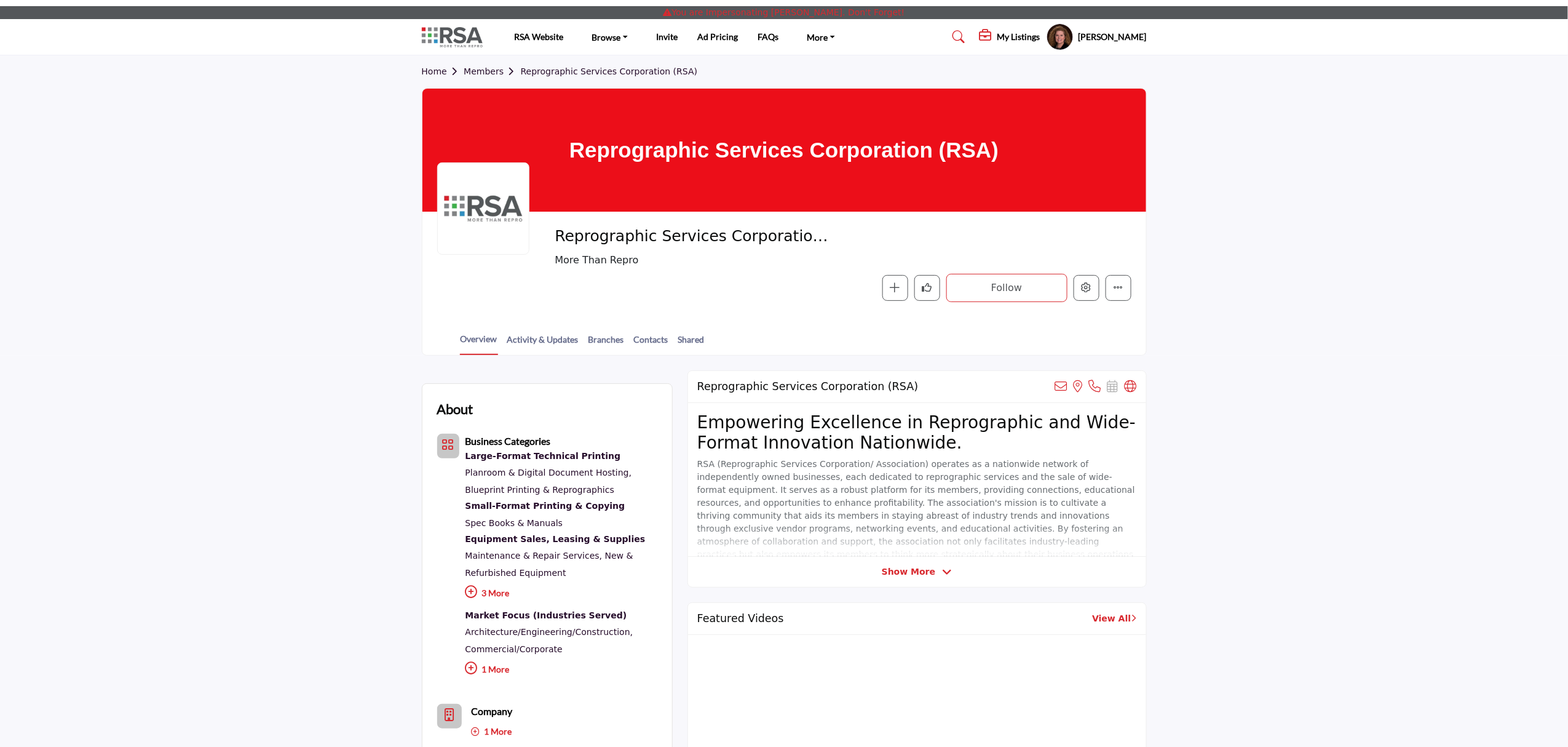
click at [997, 40] on h5 "My Listings" at bounding box center [1019, 36] width 43 height 11
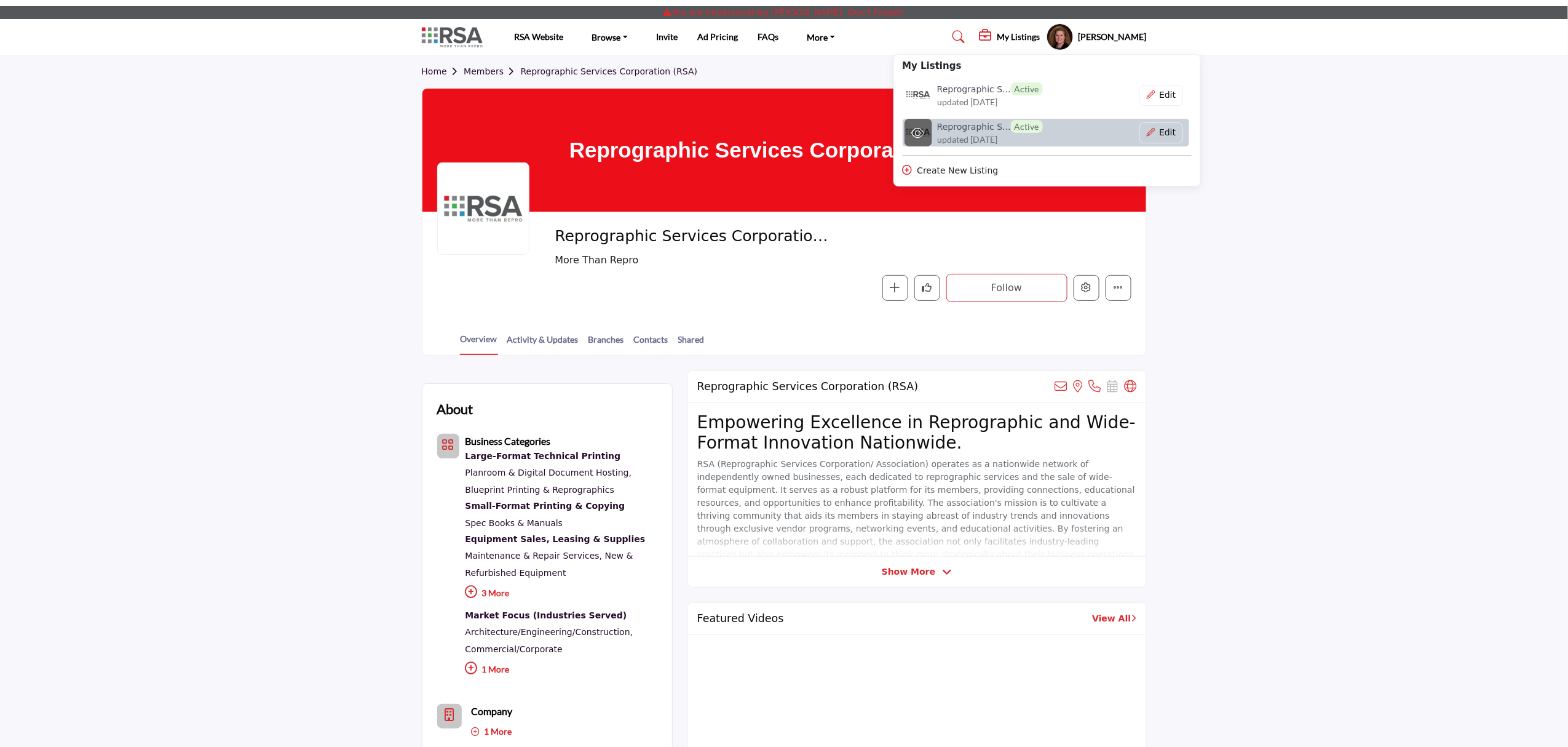
click at [976, 128] on h6 "Reprographic S... Active" at bounding box center [990, 126] width 106 height 13
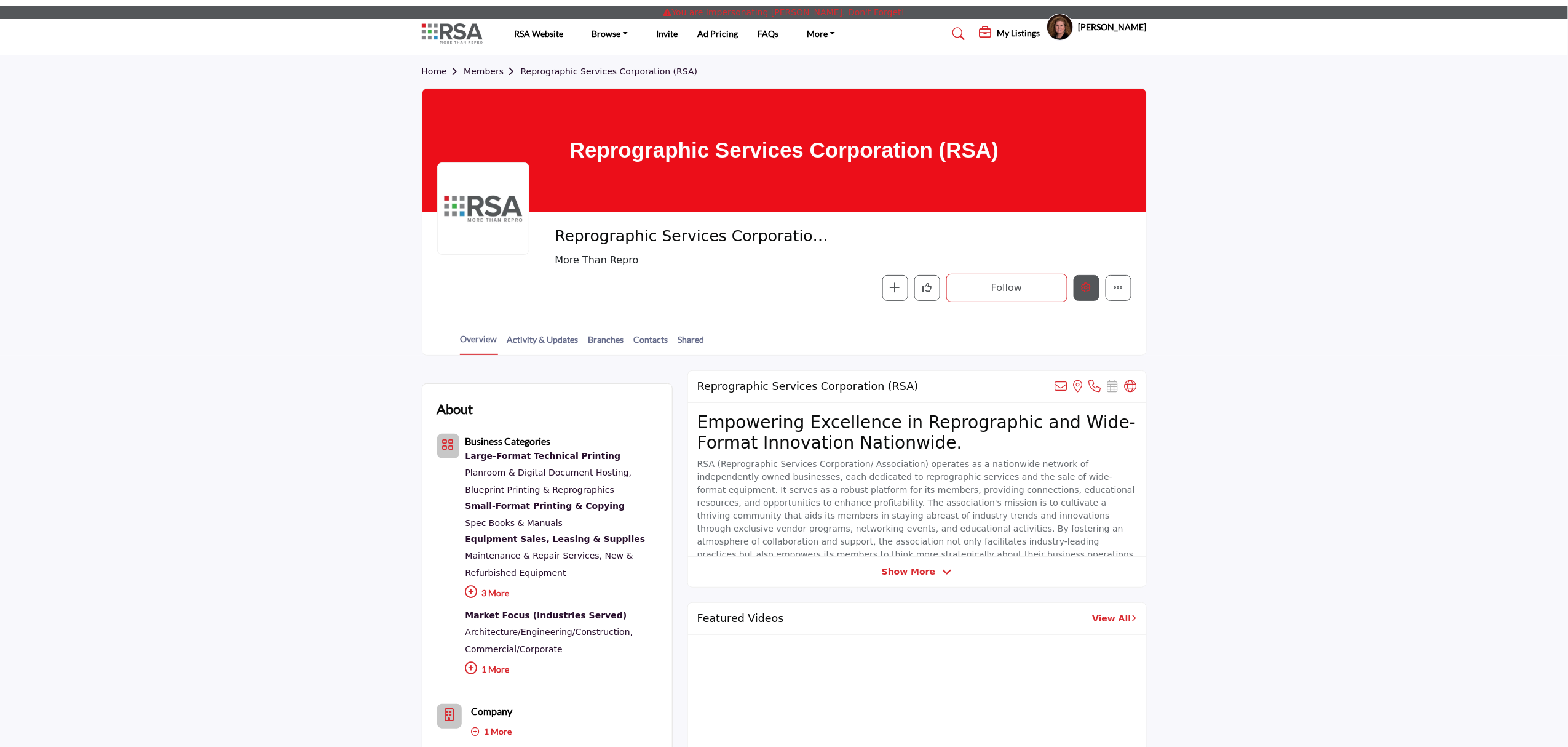
click at [1088, 280] on button "Edit company" at bounding box center [1086, 288] width 26 height 26
click at [1084, 289] on icon "Edit company" at bounding box center [1086, 288] width 10 height 10
click at [1085, 290] on icon "Edit company" at bounding box center [1086, 288] width 10 height 10
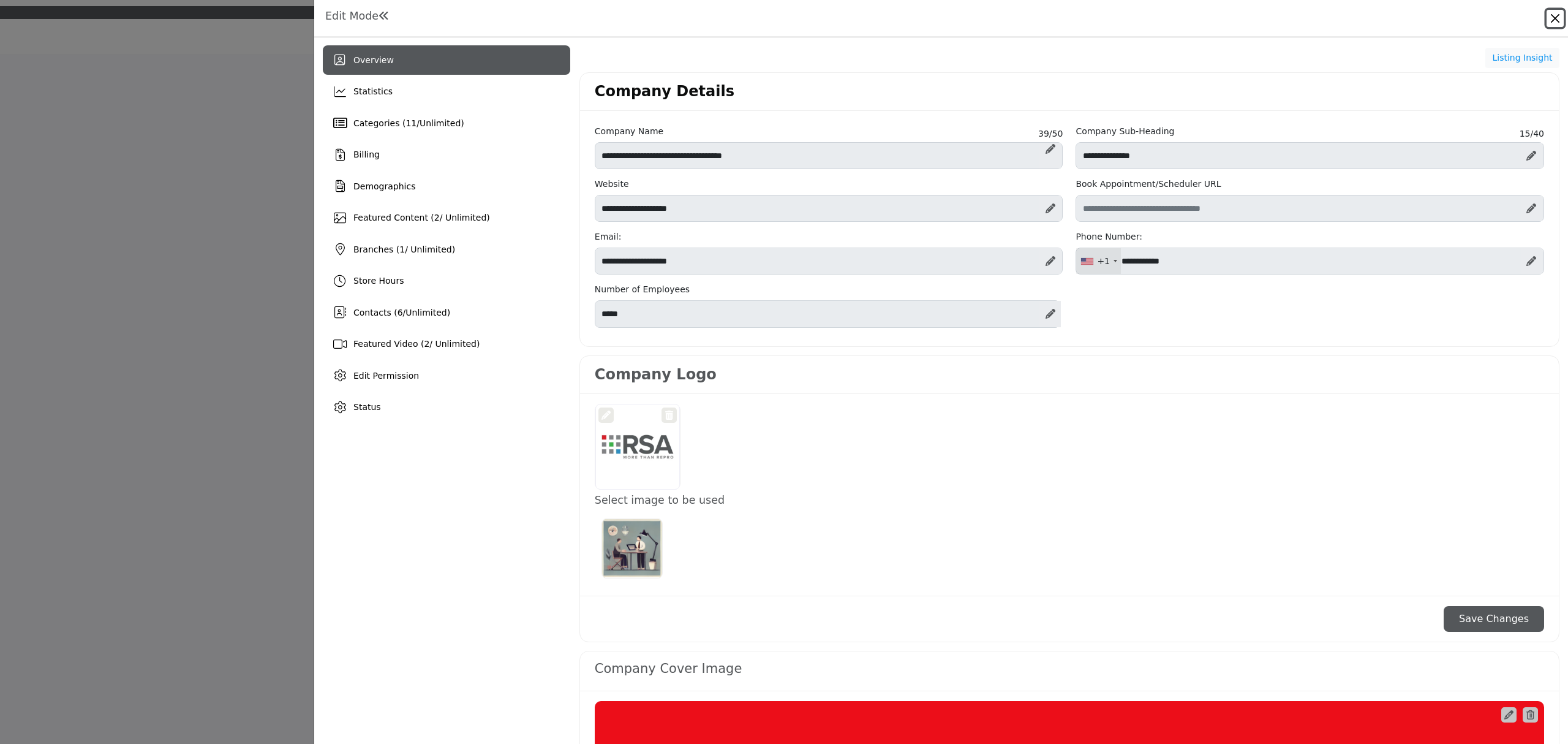
click at [1554, 11] on button "Close" at bounding box center [1555, 18] width 17 height 17
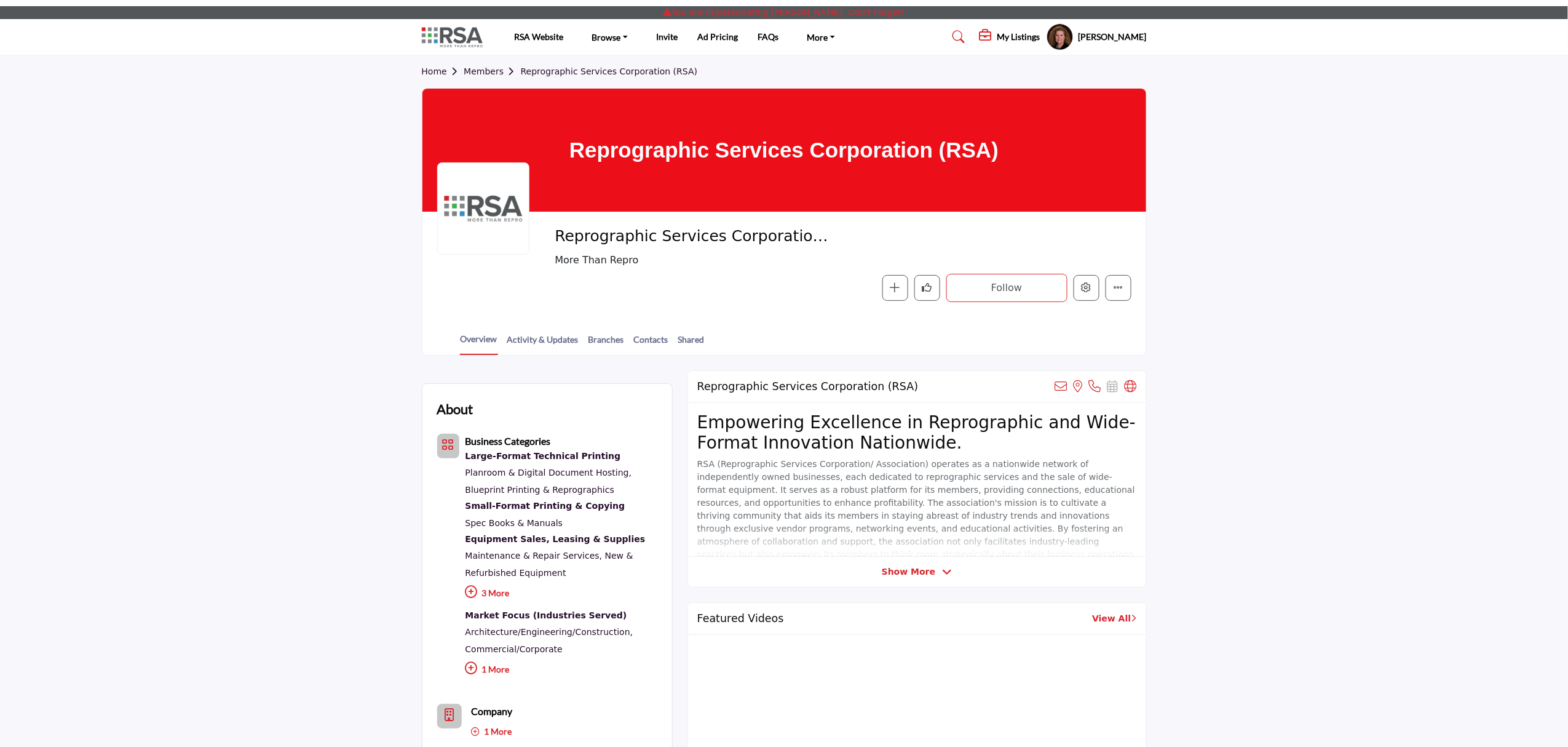
click at [1107, 36] on h5 "Mary Beth Armbruster" at bounding box center [1113, 36] width 69 height 12
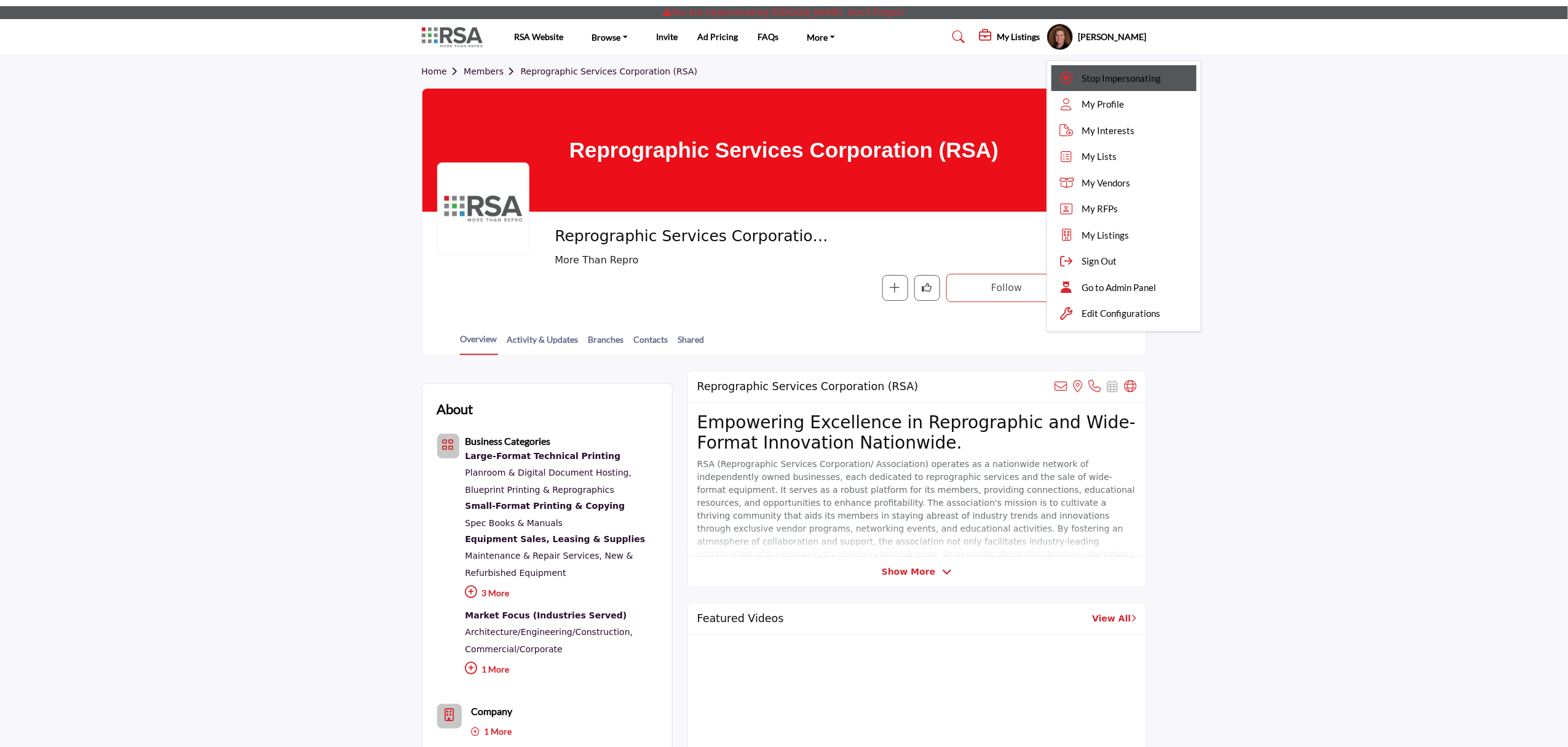
click at [1082, 76] on span "Stop Impersonating" at bounding box center [1122, 78] width 79 height 14
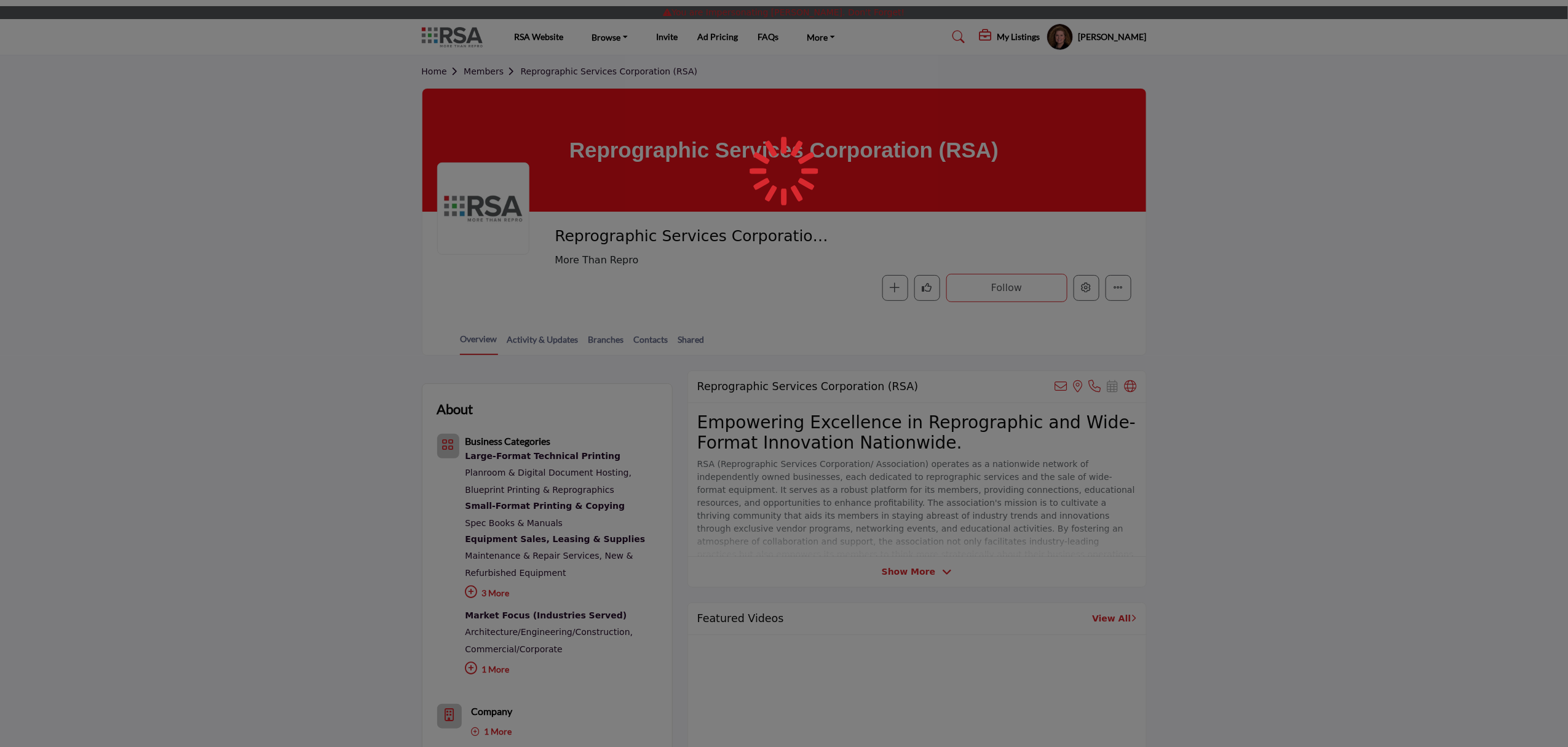
click at [1447, 282] on div at bounding box center [784, 374] width 1568 height 747
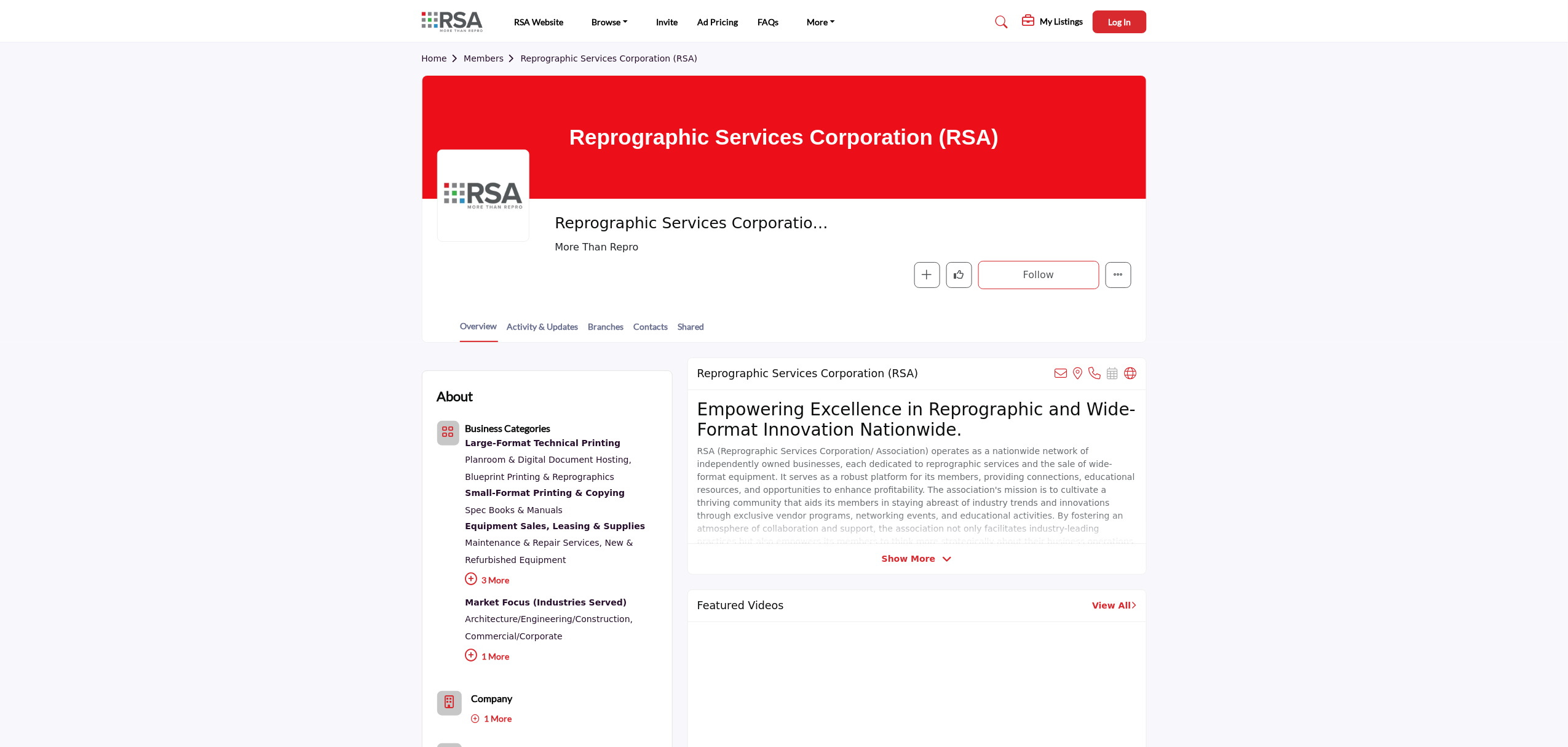
drag, startPoint x: 1439, startPoint y: 385, endPoint x: 1151, endPoint y: 529, distance: 322.0
